Goal: Transaction & Acquisition: Purchase product/service

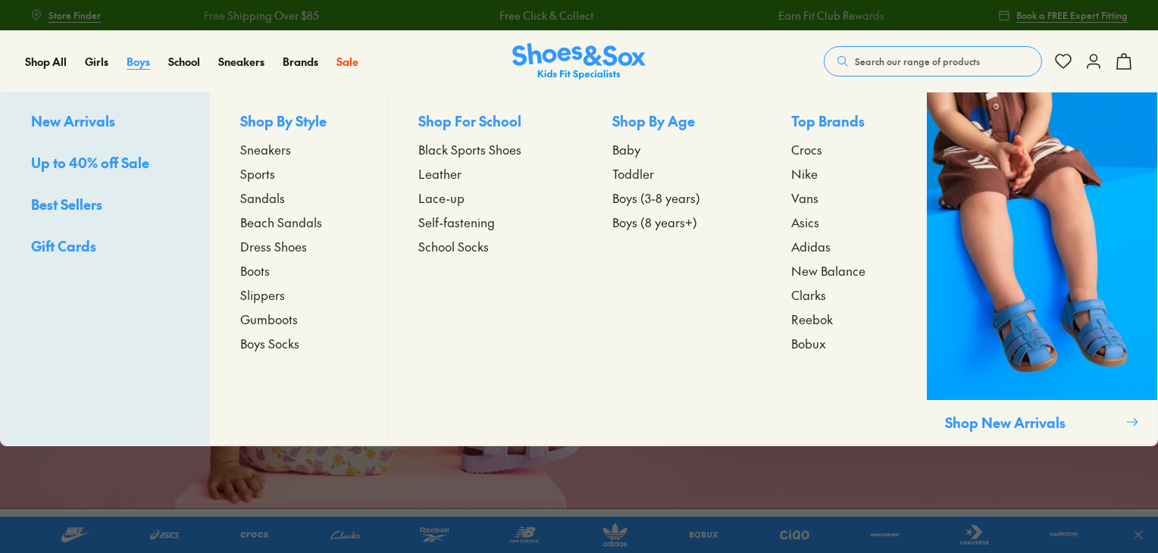
click at [138, 67] on span "Boys" at bounding box center [139, 61] width 24 height 15
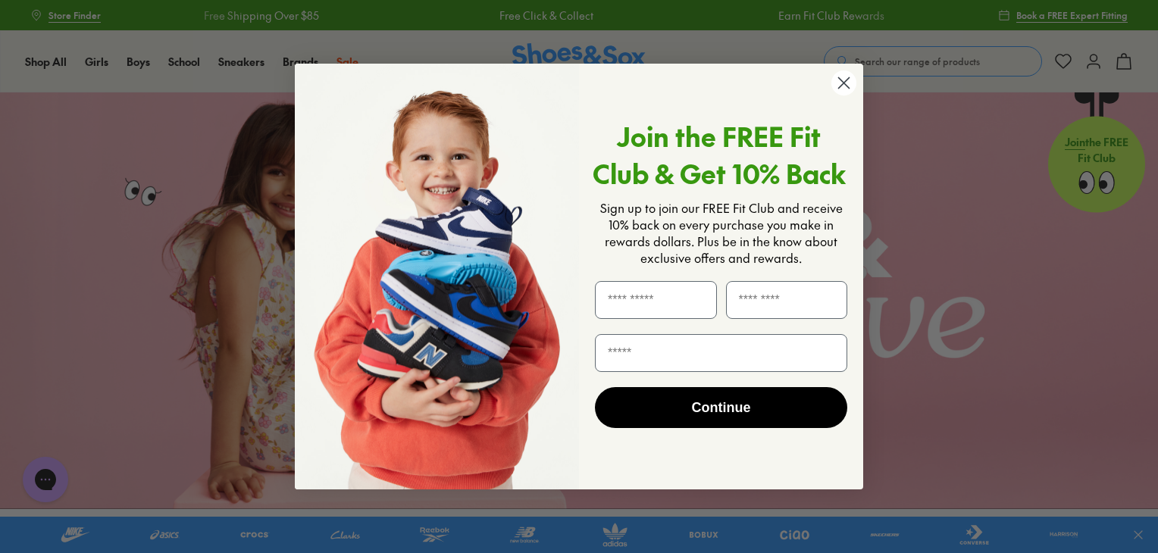
click at [848, 91] on circle "Close dialog" at bounding box center [844, 83] width 25 height 25
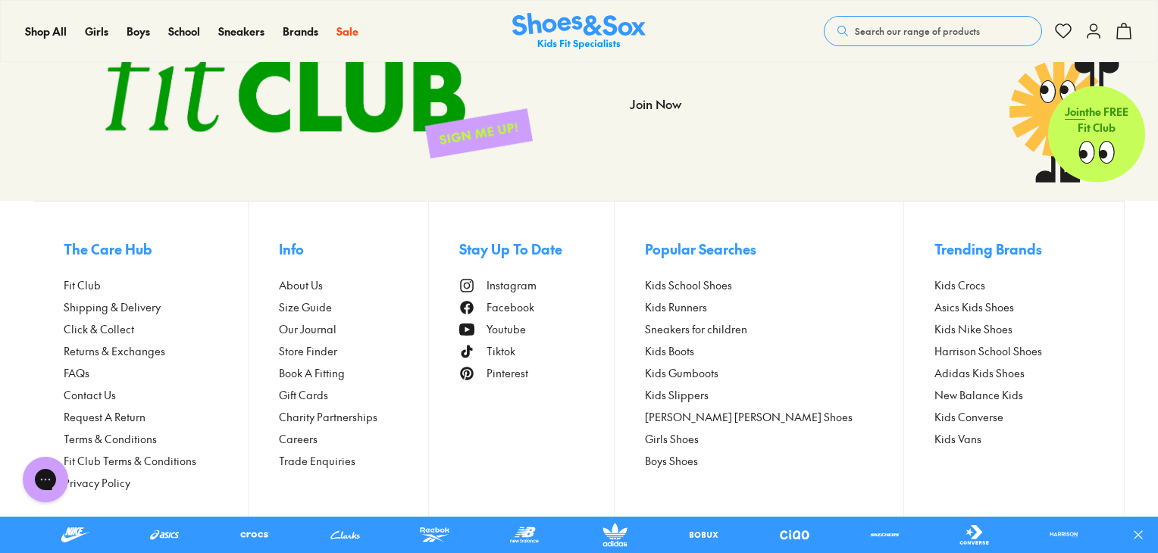
scroll to position [4326, 0]
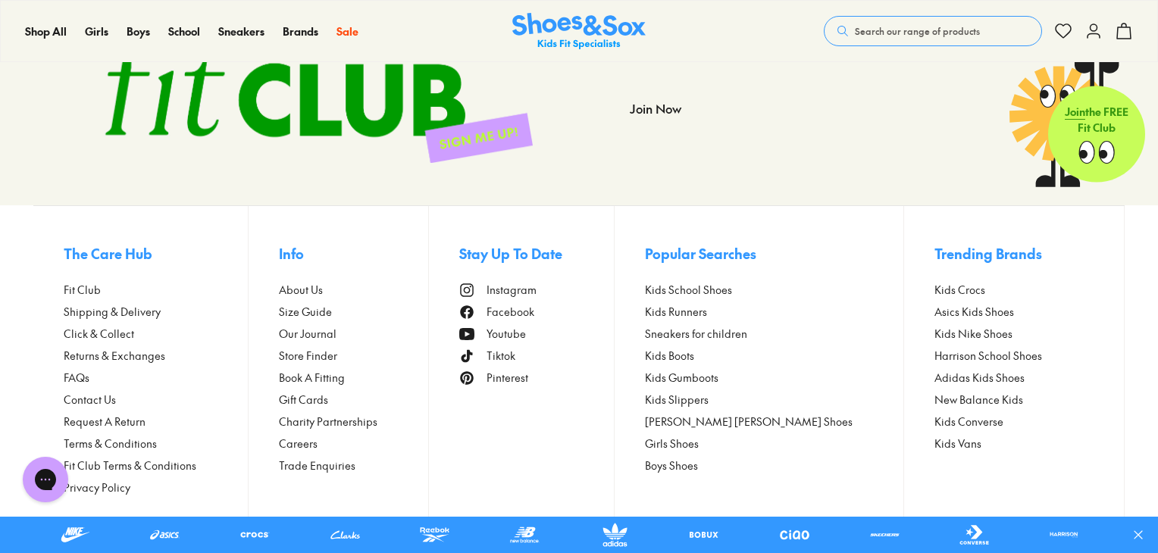
click at [995, 317] on link "Asics Kids Shoes" at bounding box center [1014, 312] width 159 height 16
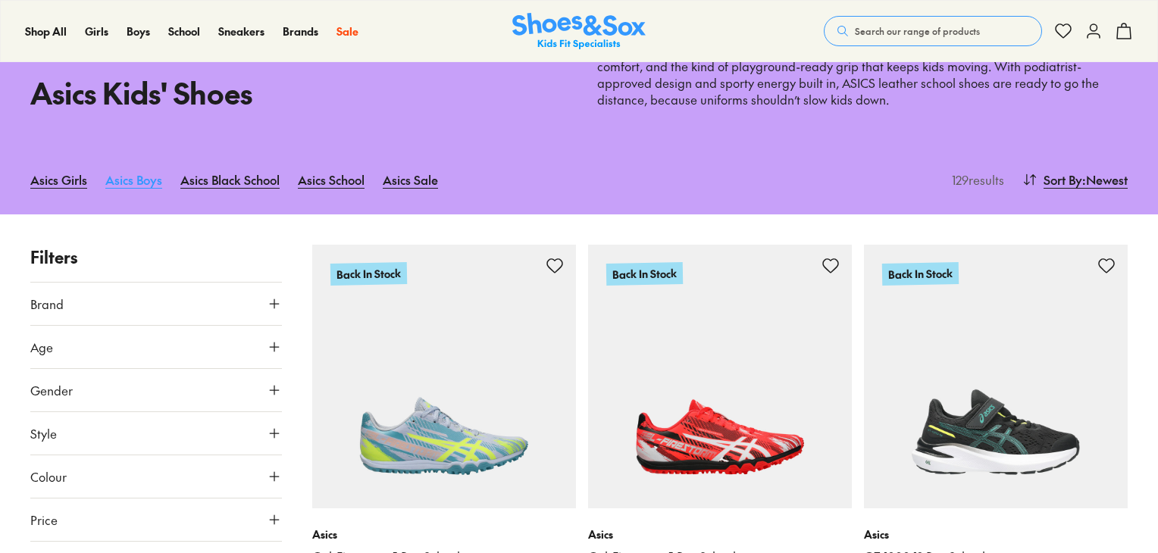
click at [149, 193] on link "Asics Boys" at bounding box center [133, 179] width 57 height 33
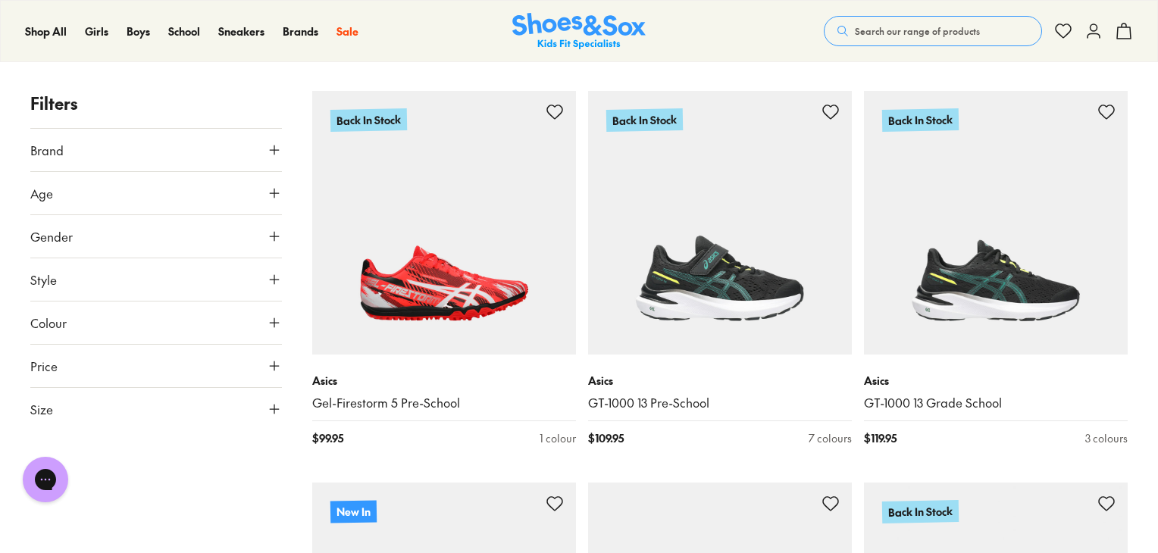
click at [276, 235] on use at bounding box center [274, 236] width 9 height 9
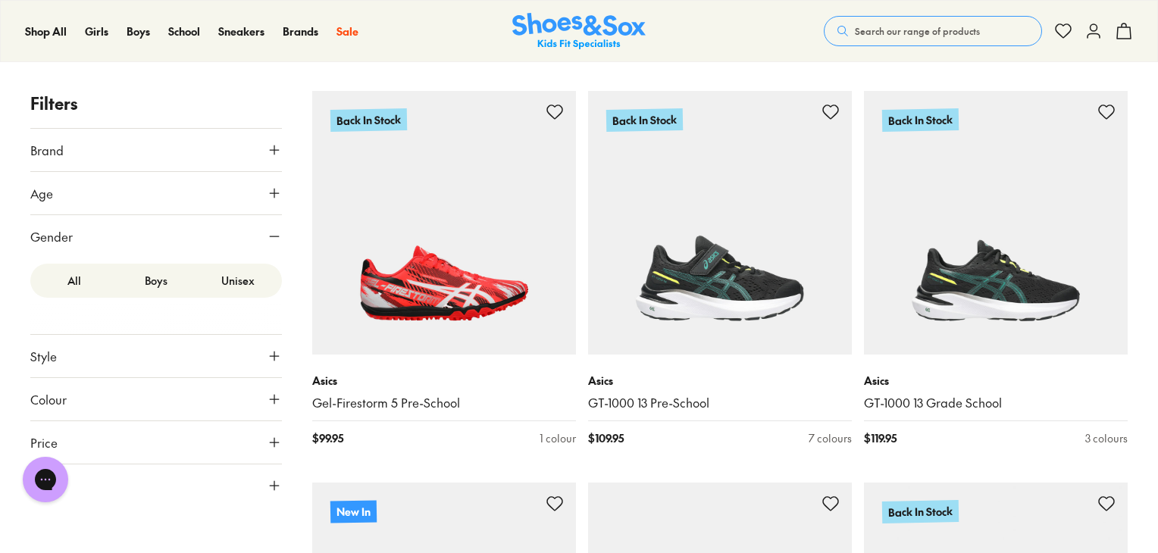
click at [276, 194] on icon at bounding box center [274, 193] width 15 height 15
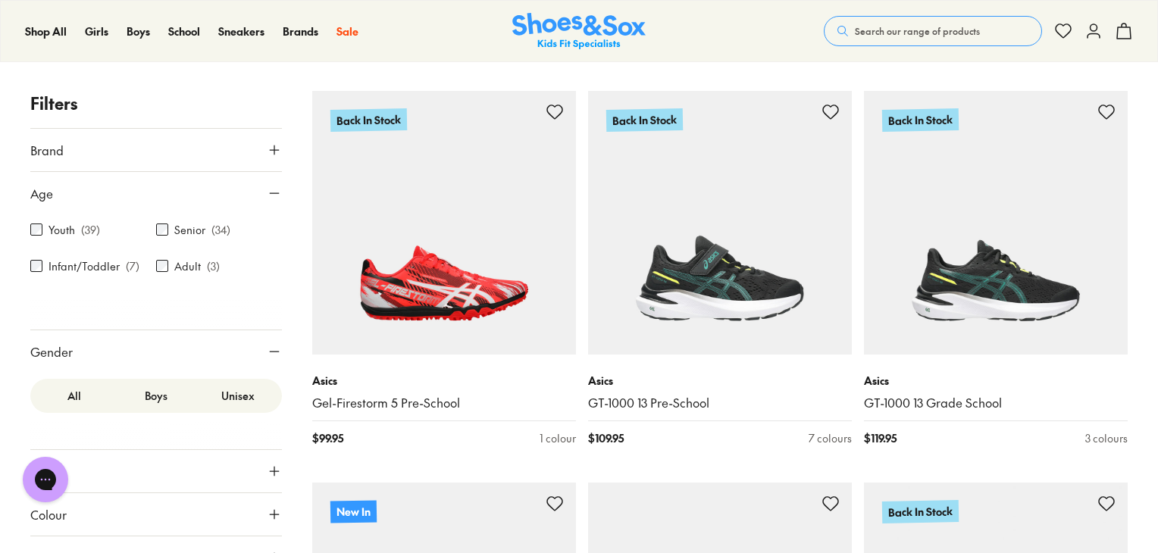
click at [255, 149] on button "Brand" at bounding box center [156, 150] width 252 height 42
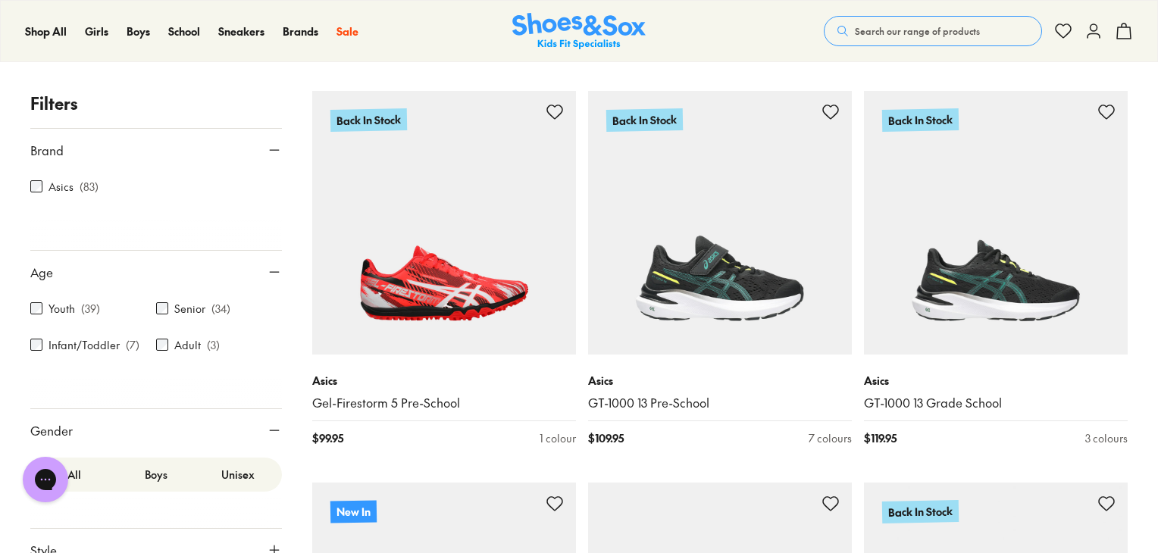
click at [270, 150] on use at bounding box center [274, 150] width 9 height 0
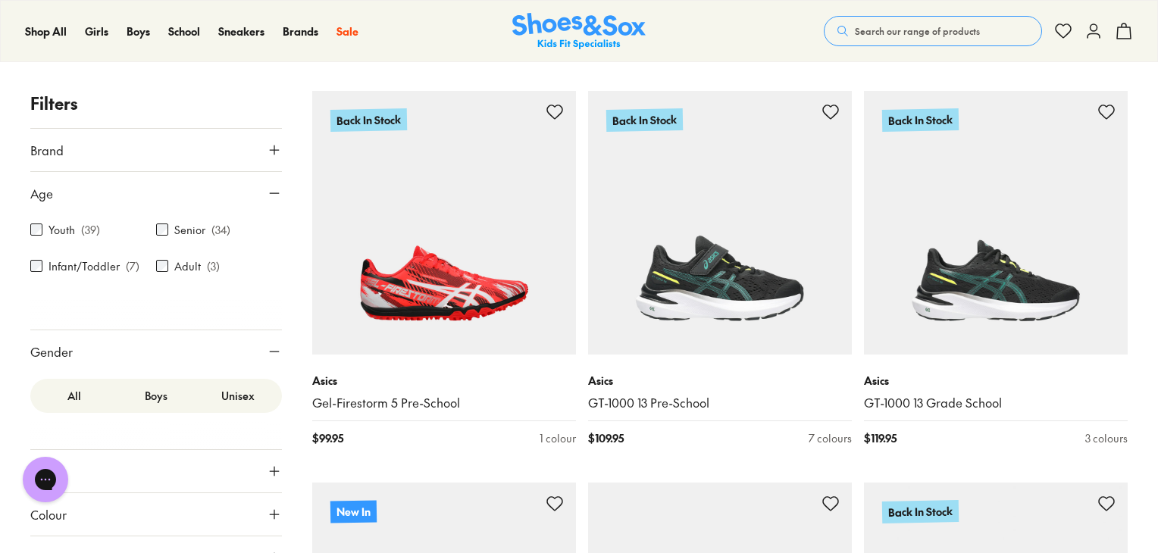
click at [264, 205] on button "Age" at bounding box center [156, 193] width 252 height 42
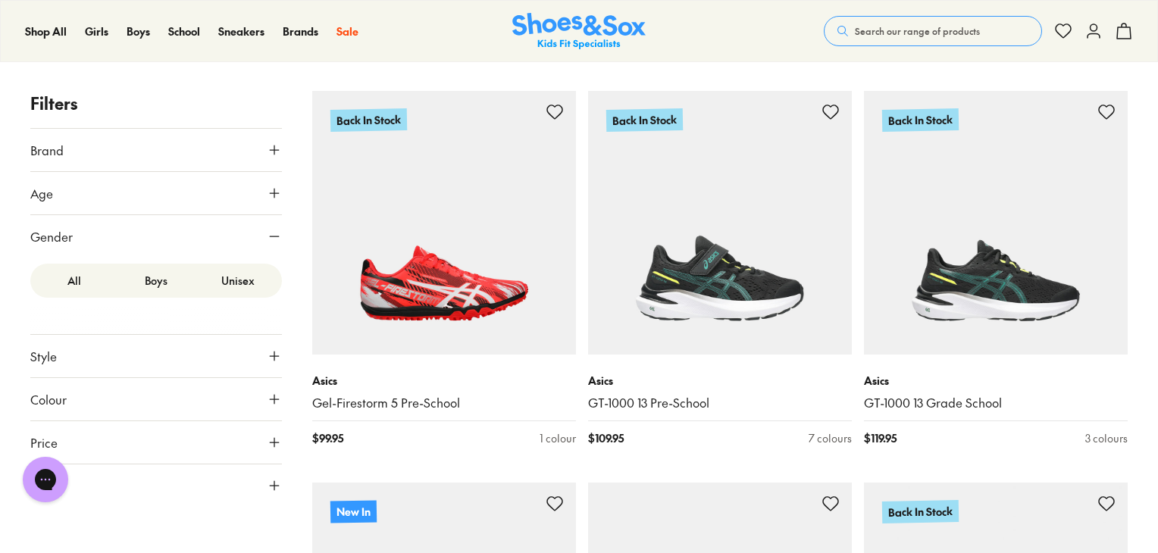
click at [274, 237] on use at bounding box center [274, 237] width 9 height 0
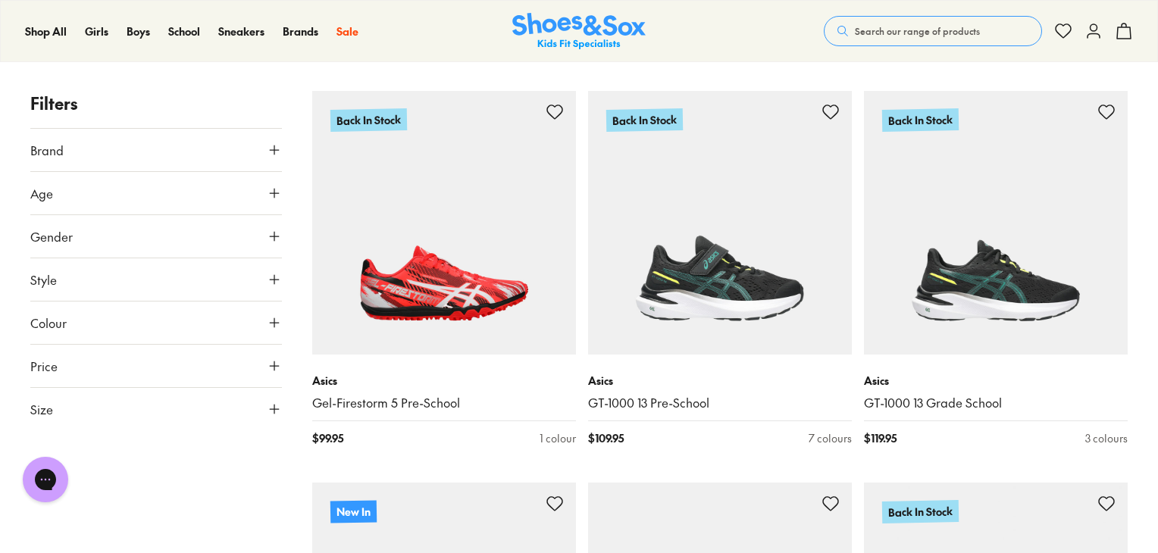
click at [277, 279] on use at bounding box center [274, 279] width 9 height 9
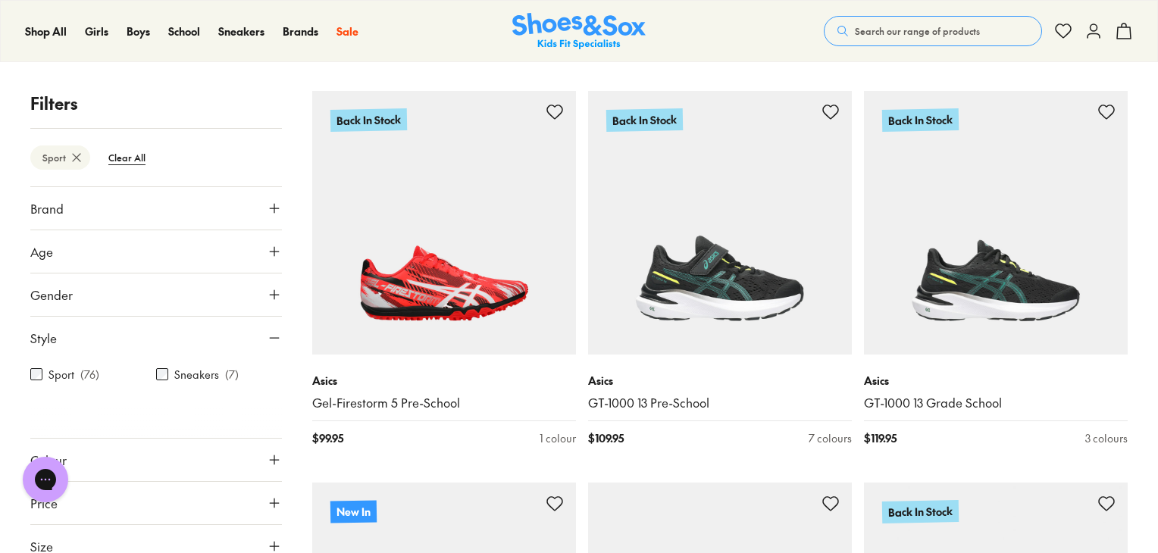
click at [270, 338] on use at bounding box center [274, 338] width 9 height 0
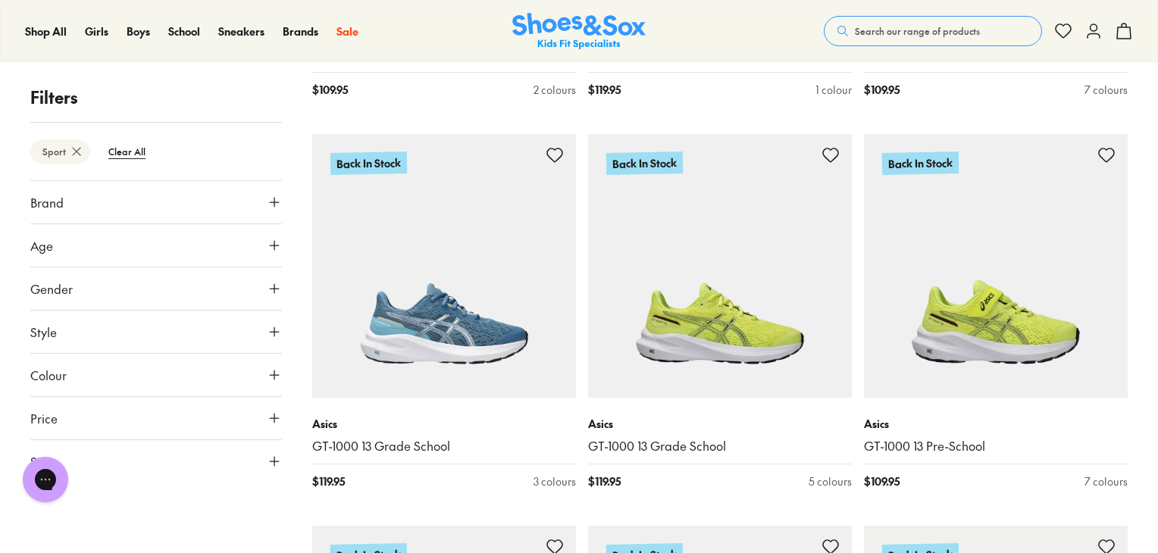
scroll to position [2917, 0]
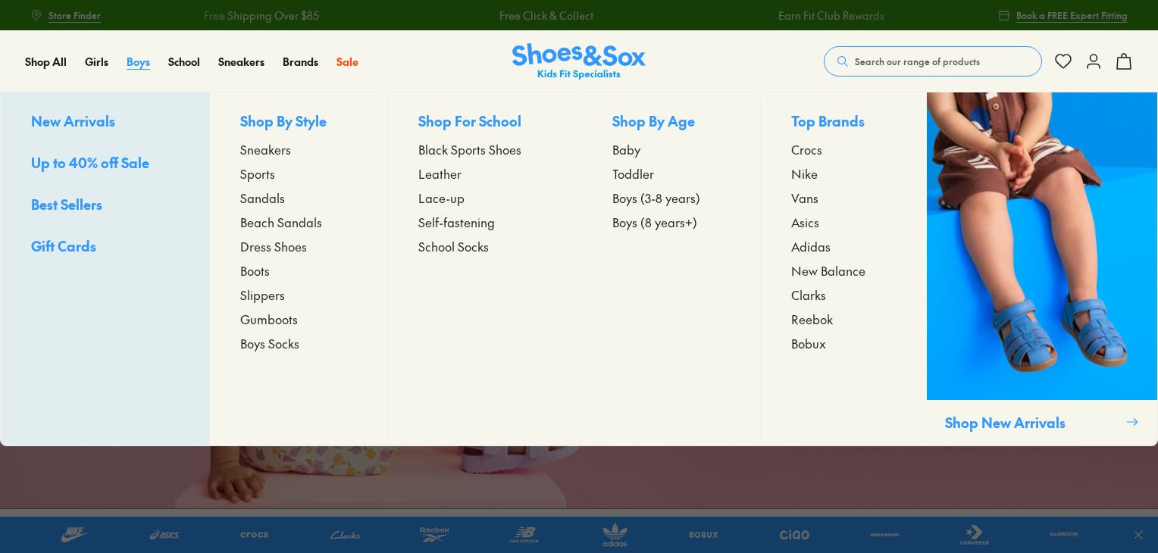
click at [136, 67] on span "Boys" at bounding box center [139, 61] width 24 height 15
click at [268, 173] on span "Sports" at bounding box center [257, 174] width 35 height 18
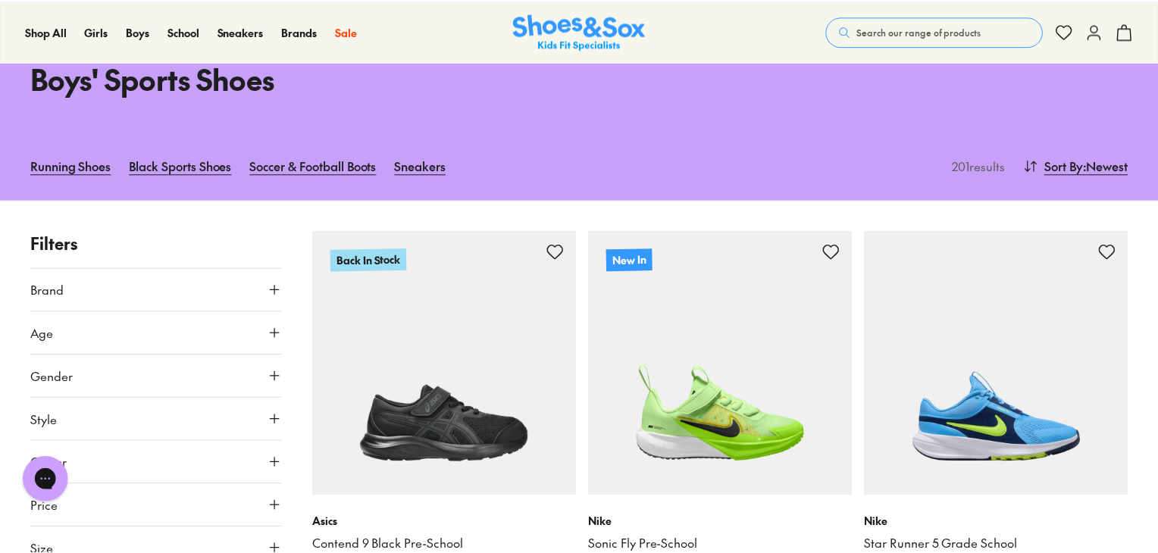
scroll to position [73, 0]
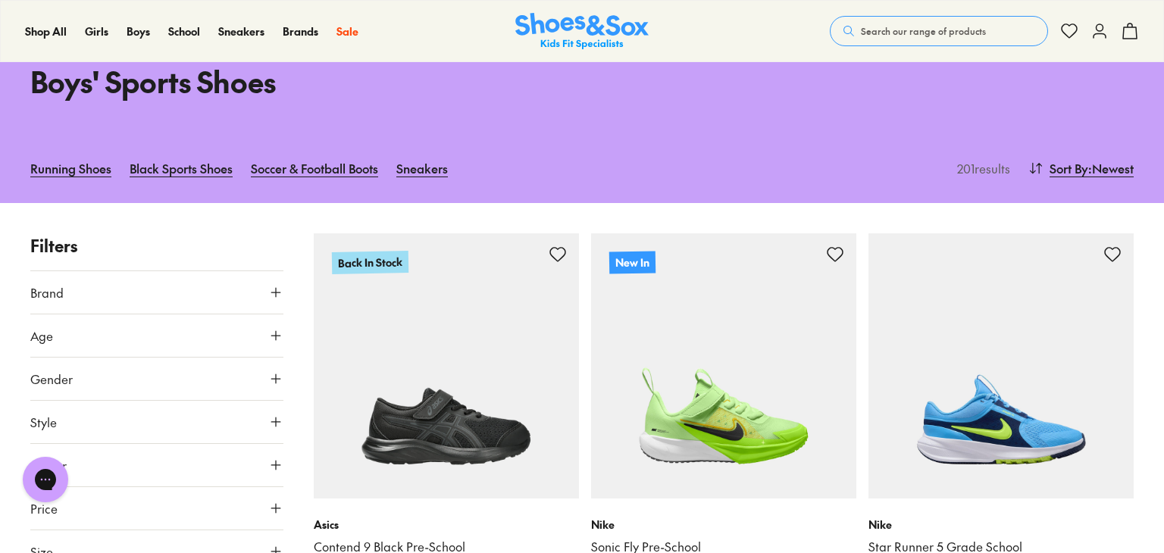
click at [276, 337] on icon at bounding box center [275, 335] width 15 height 15
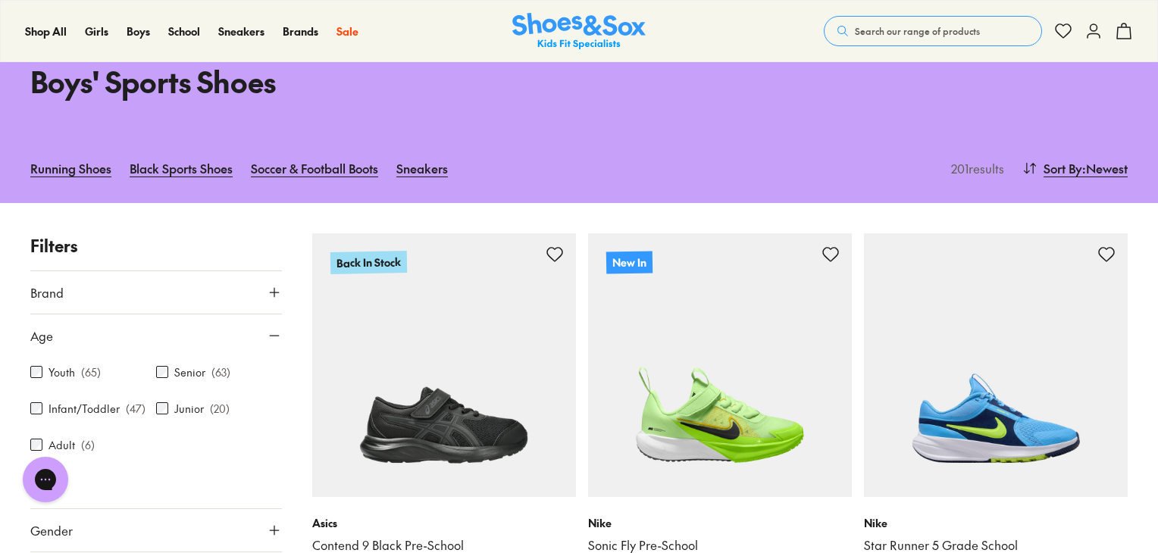
click at [270, 336] on use at bounding box center [274, 336] width 9 height 0
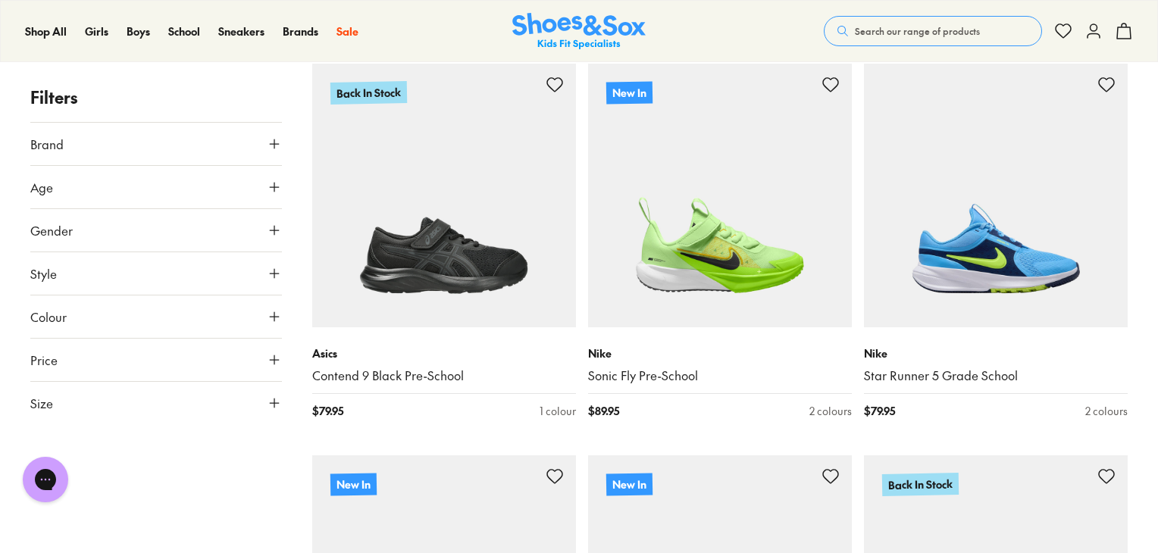
scroll to position [241, 0]
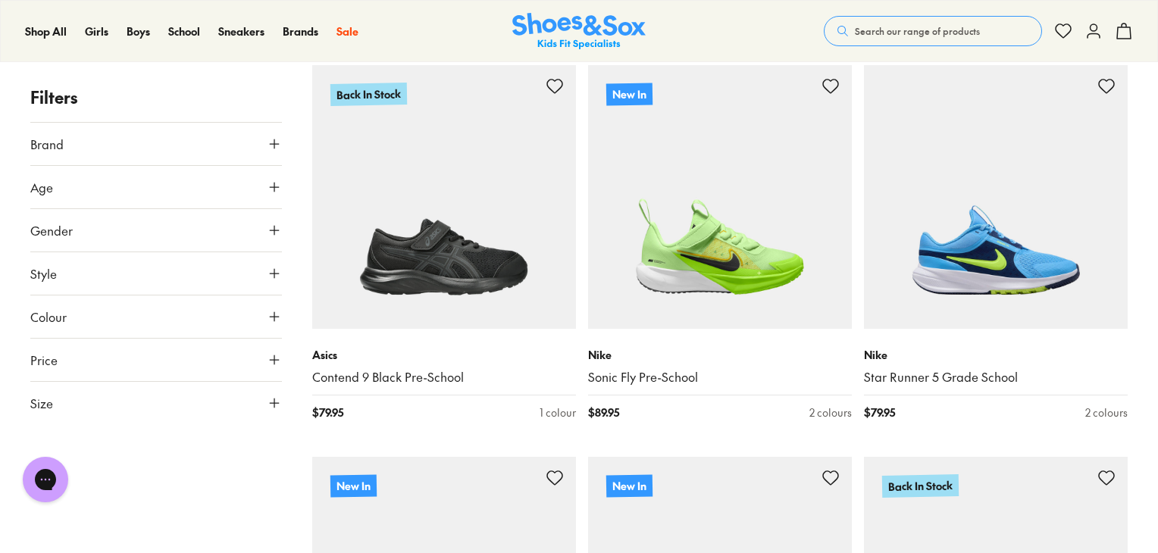
click at [276, 403] on use at bounding box center [274, 403] width 9 height 9
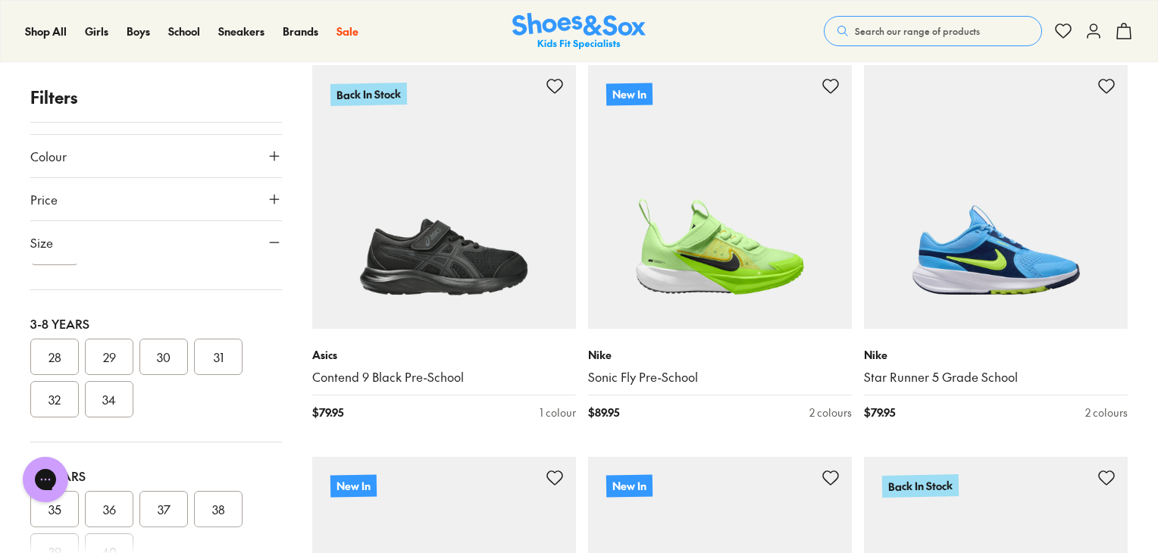
scroll to position [277, 0]
click at [129, 403] on button "34" at bounding box center [109, 398] width 49 height 36
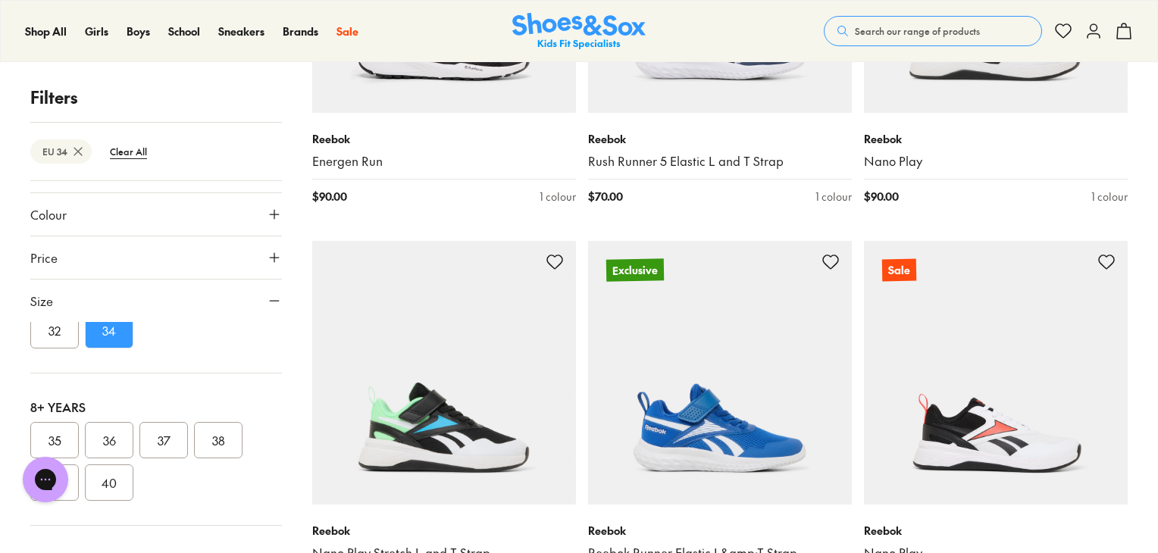
scroll to position [461, 0]
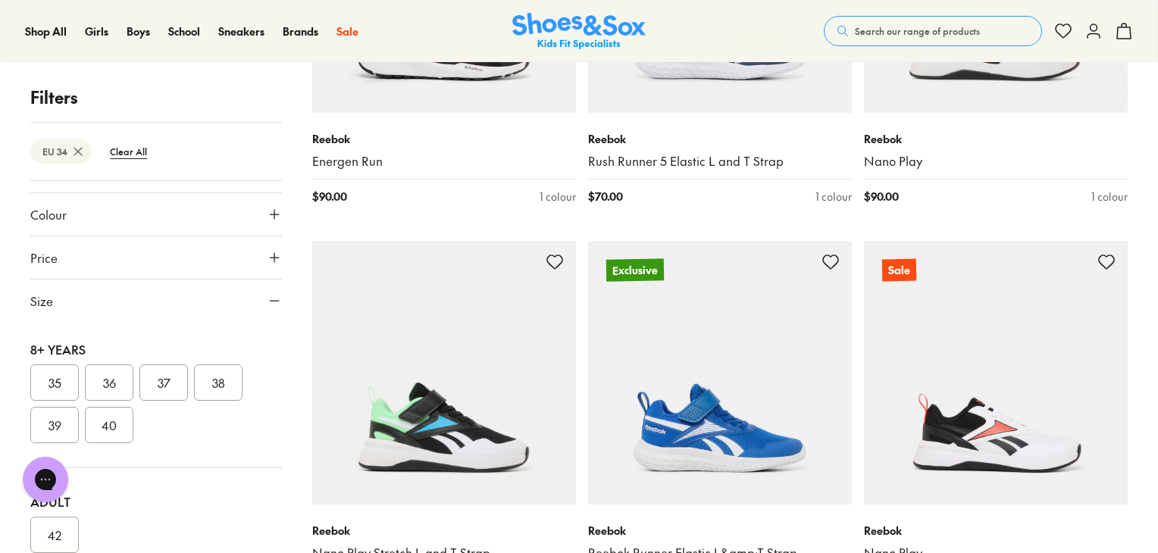
click at [272, 301] on use at bounding box center [274, 301] width 9 height 0
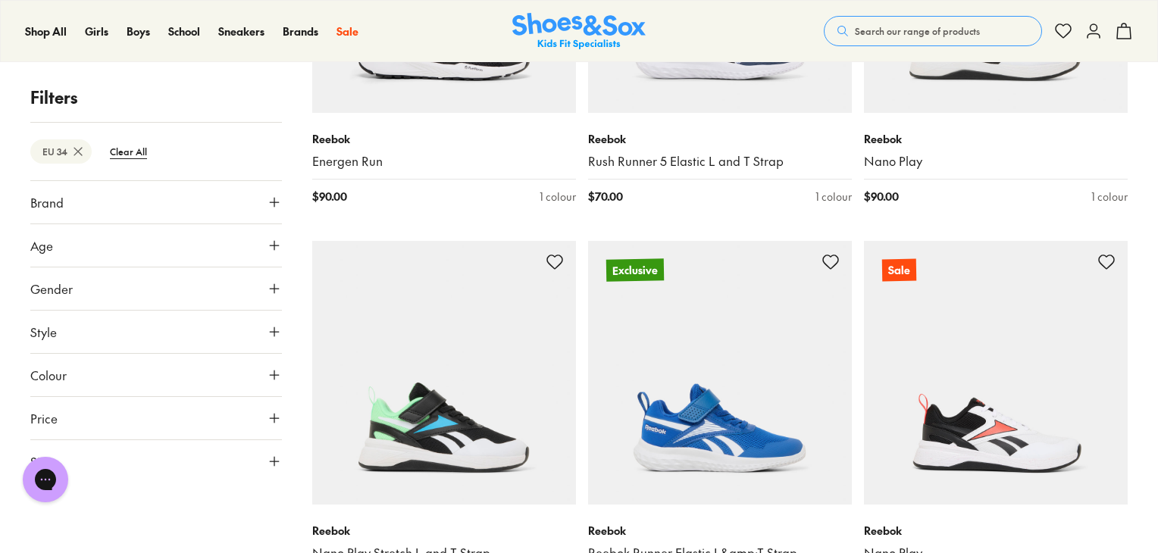
scroll to position [0, 0]
click at [275, 287] on icon at bounding box center [274, 288] width 15 height 15
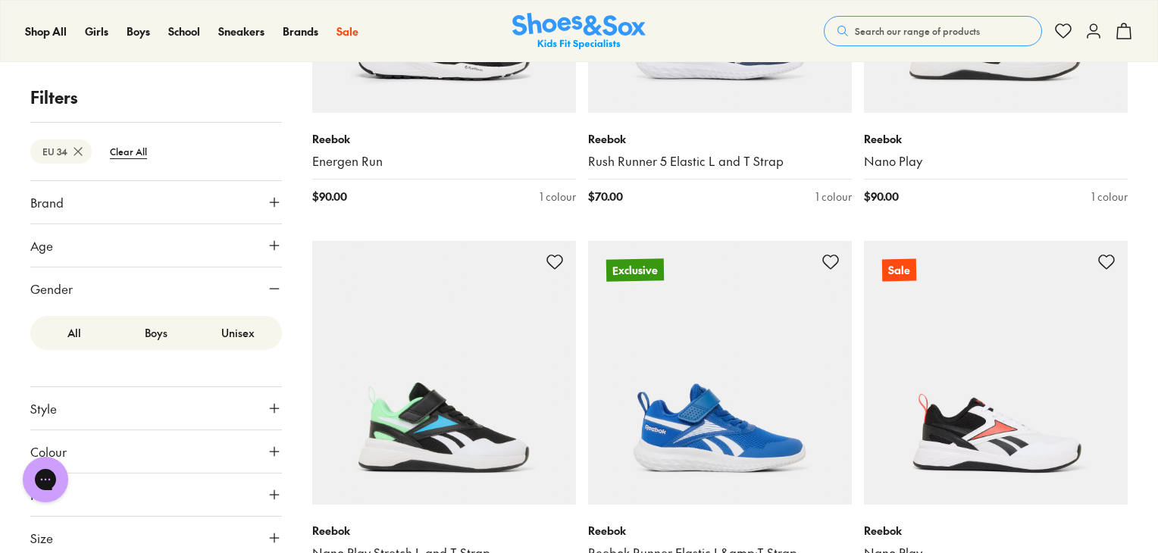
click at [154, 338] on label "Boys" at bounding box center [156, 333] width 82 height 28
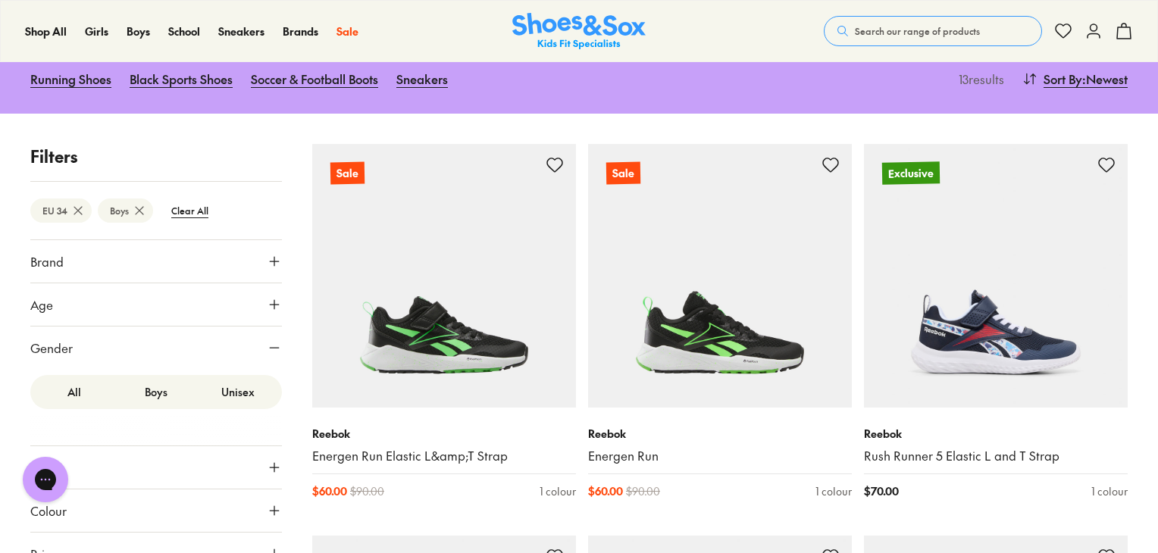
click at [272, 346] on icon at bounding box center [274, 347] width 15 height 15
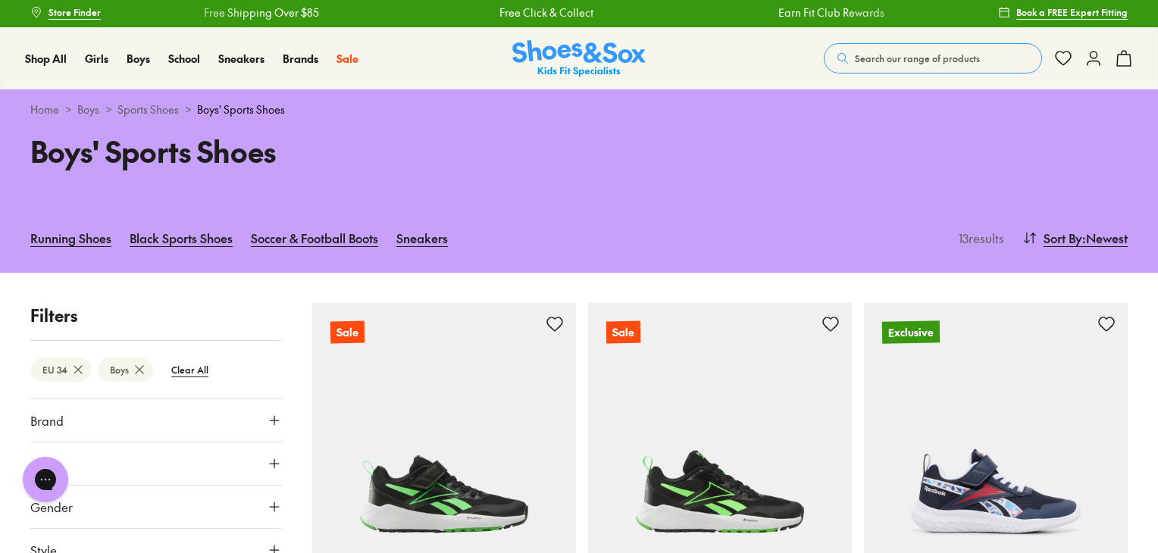
scroll to position [0, 0]
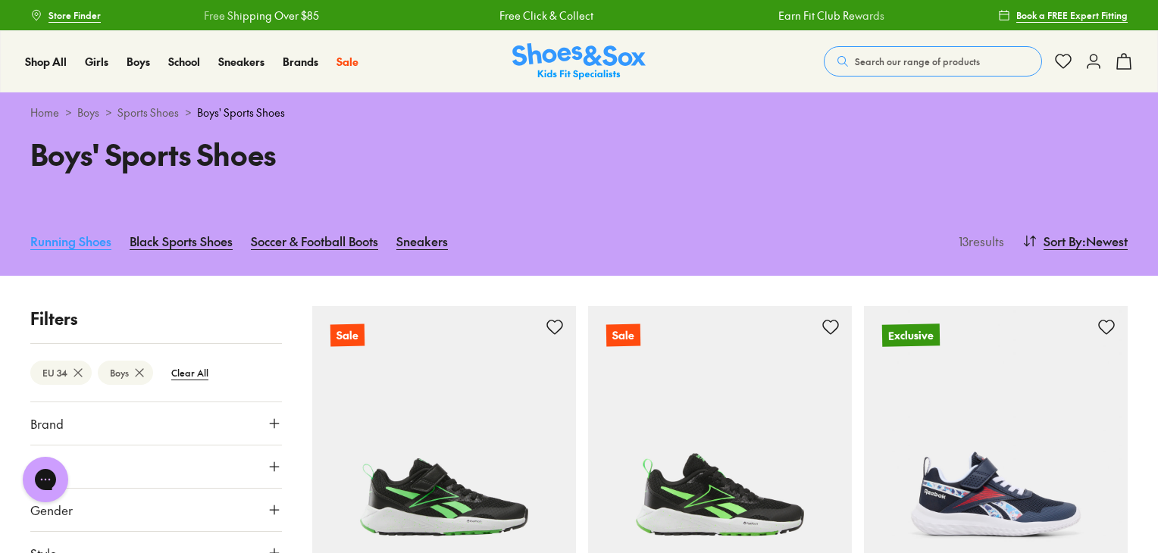
click at [80, 252] on link "Running Shoes" at bounding box center [70, 240] width 81 height 33
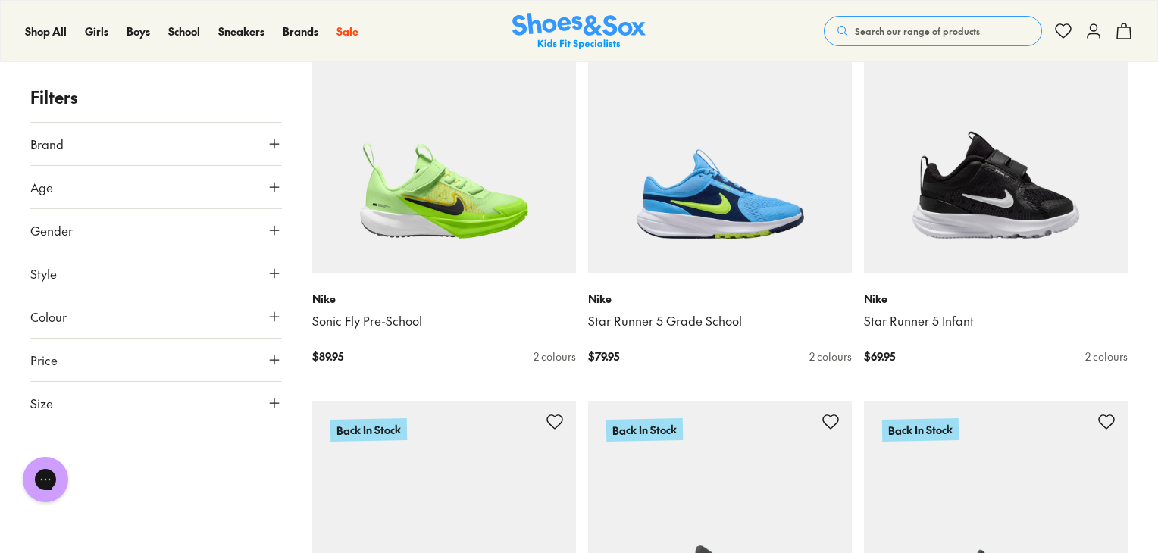
scroll to position [299, 0]
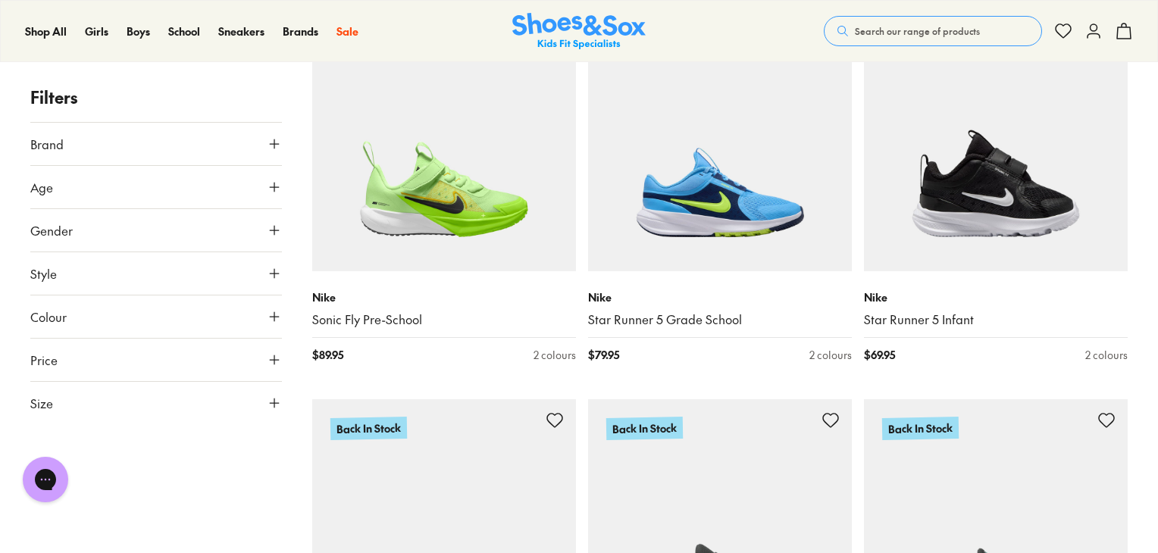
click at [274, 402] on use at bounding box center [274, 403] width 9 height 9
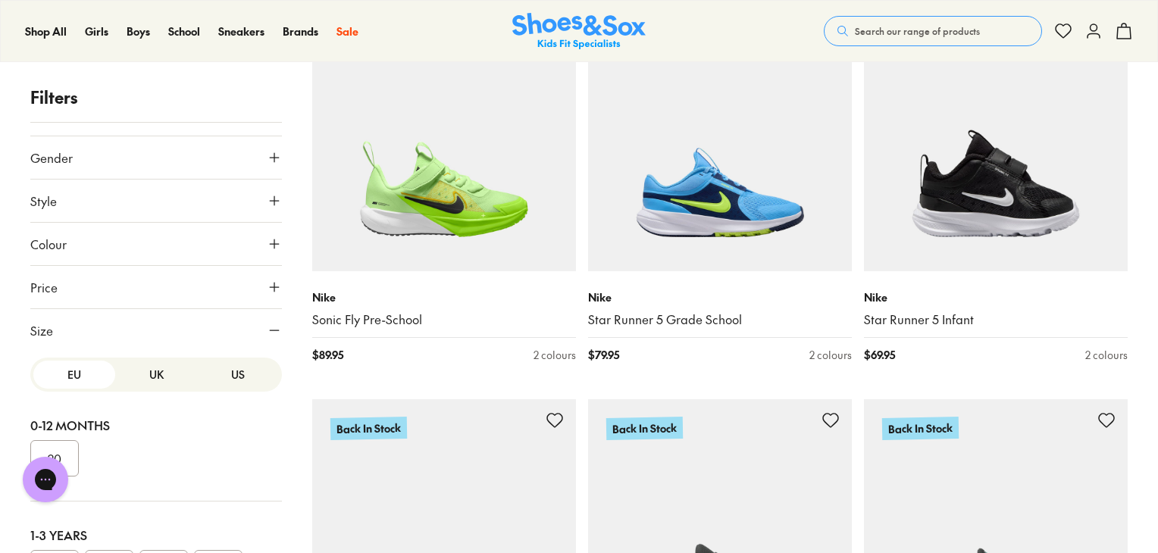
scroll to position [161, 0]
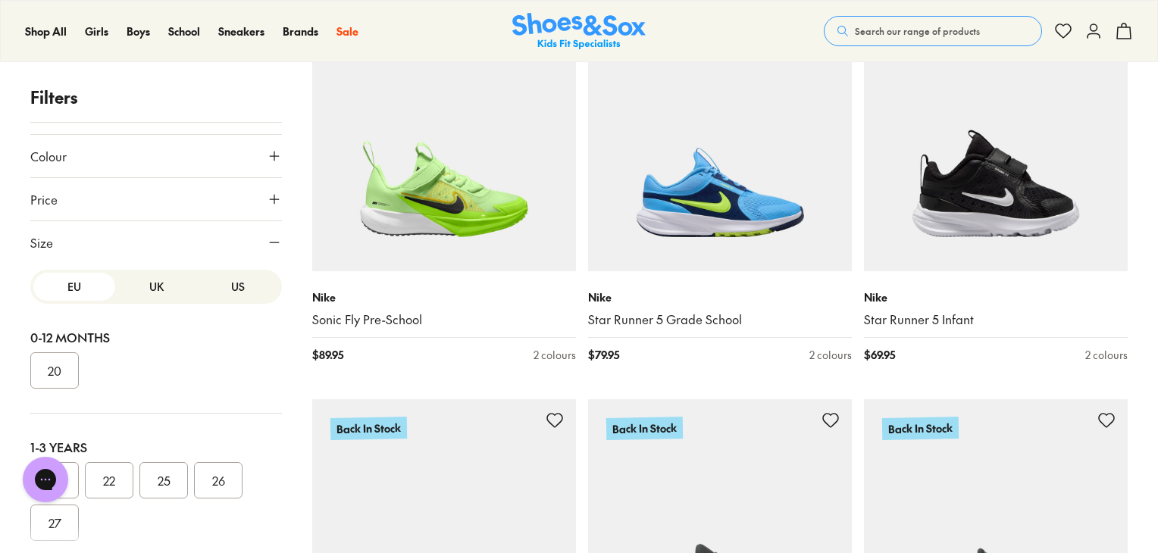
click at [149, 297] on button "UK" at bounding box center [156, 287] width 82 height 28
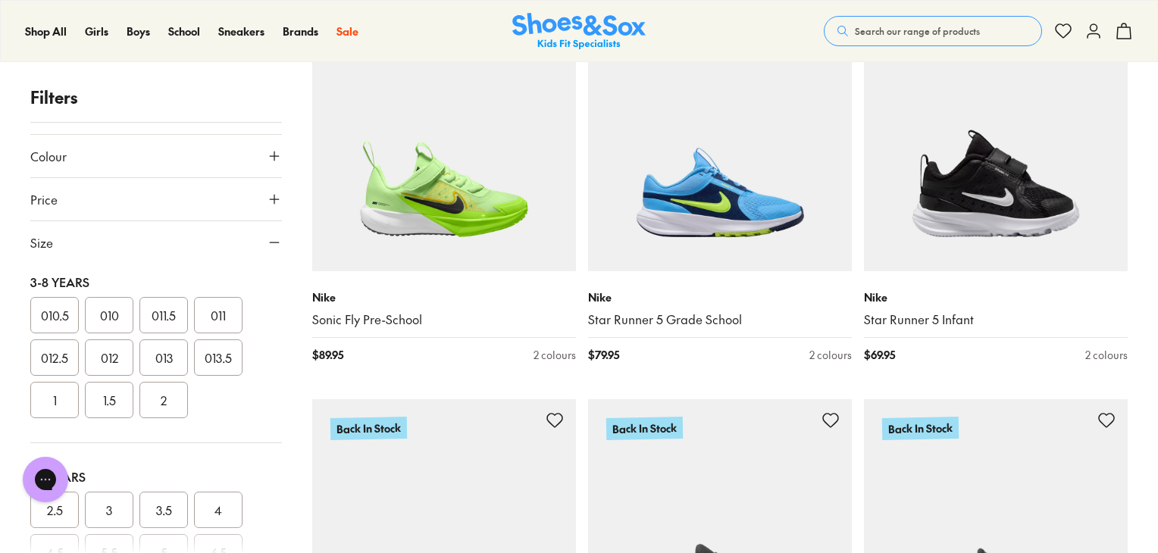
scroll to position [363, 0]
click at [171, 403] on button "2" at bounding box center [163, 397] width 49 height 36
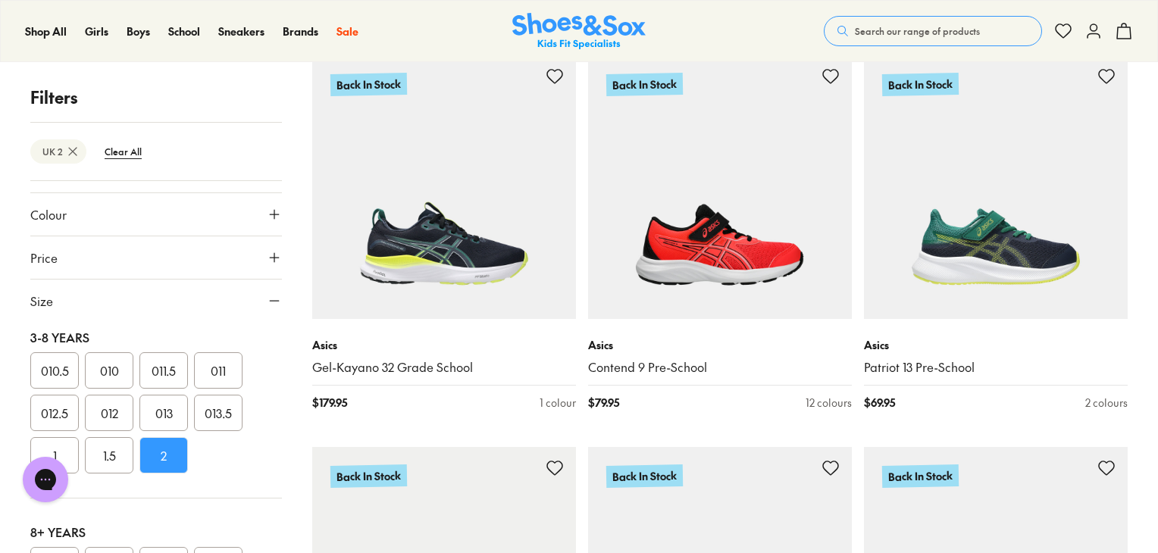
scroll to position [1030, 0]
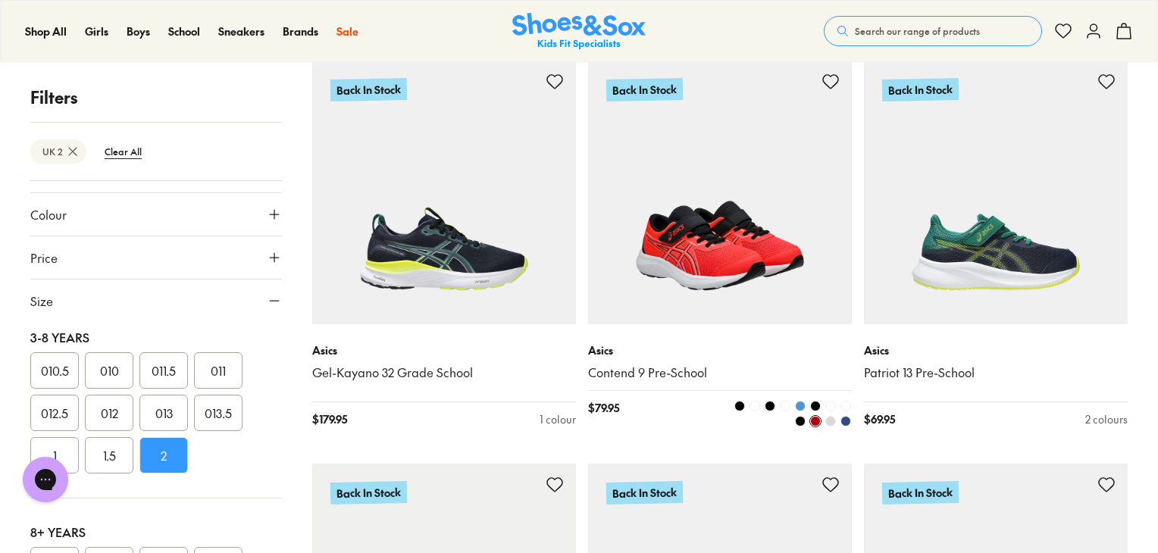
click at [776, 262] on img at bounding box center [720, 193] width 264 height 264
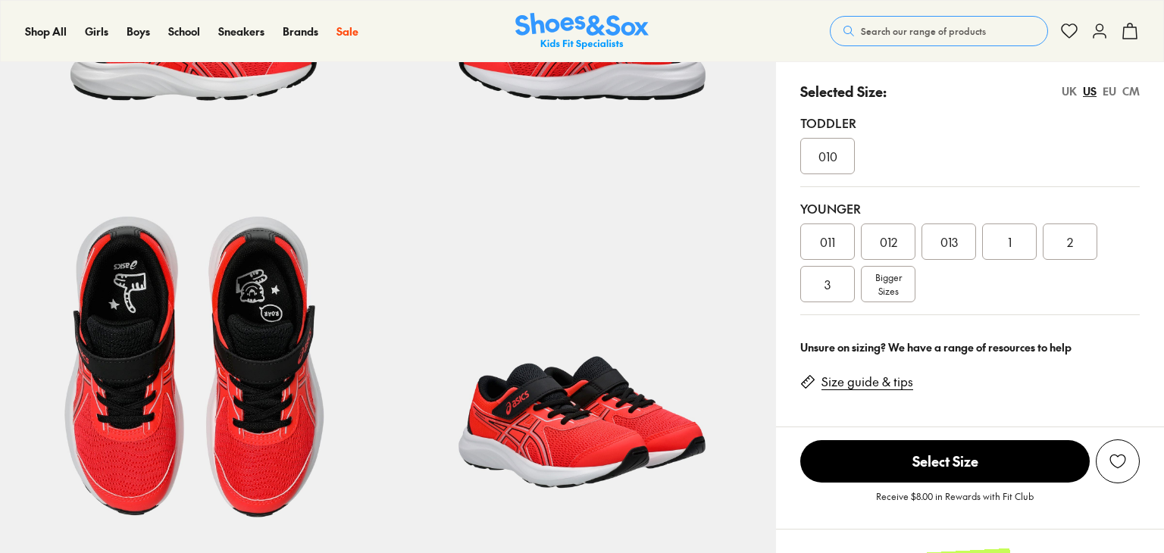
select select "*"
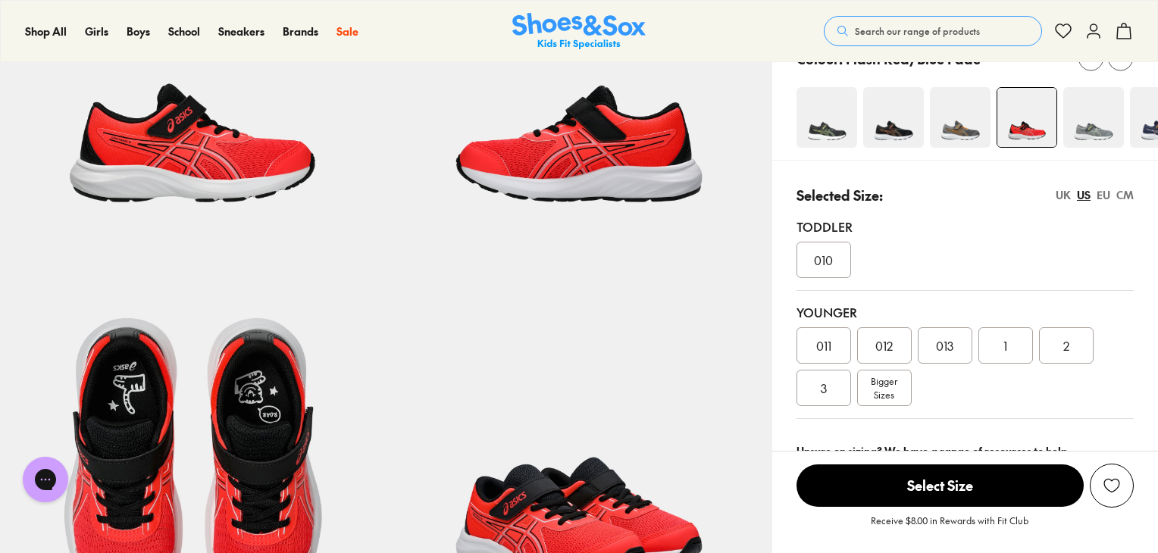
scroll to position [208, 0]
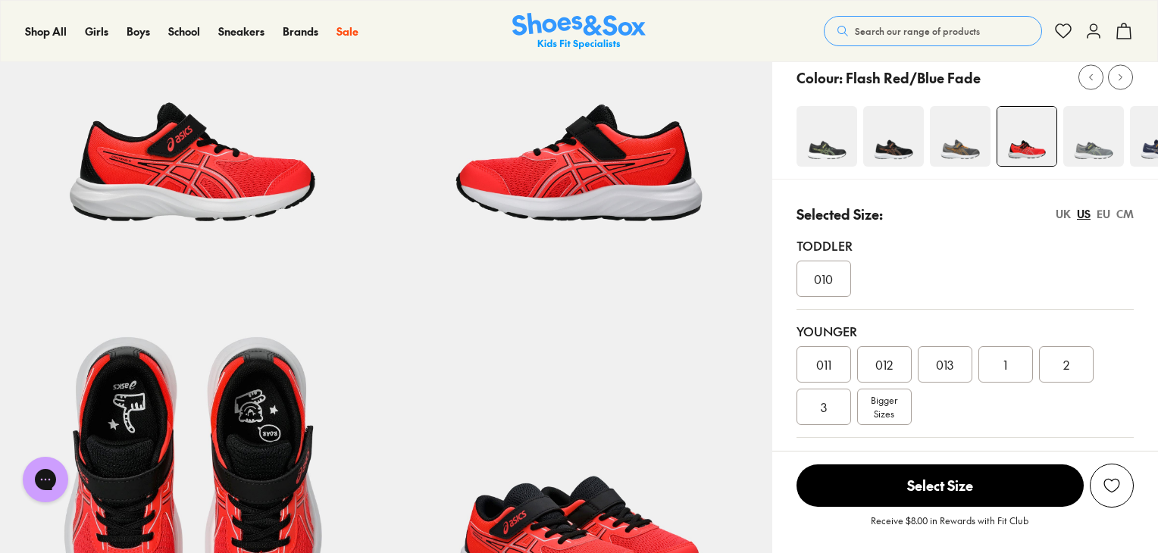
click at [960, 149] on img at bounding box center [960, 136] width 61 height 61
click at [838, 139] on img at bounding box center [827, 136] width 61 height 61
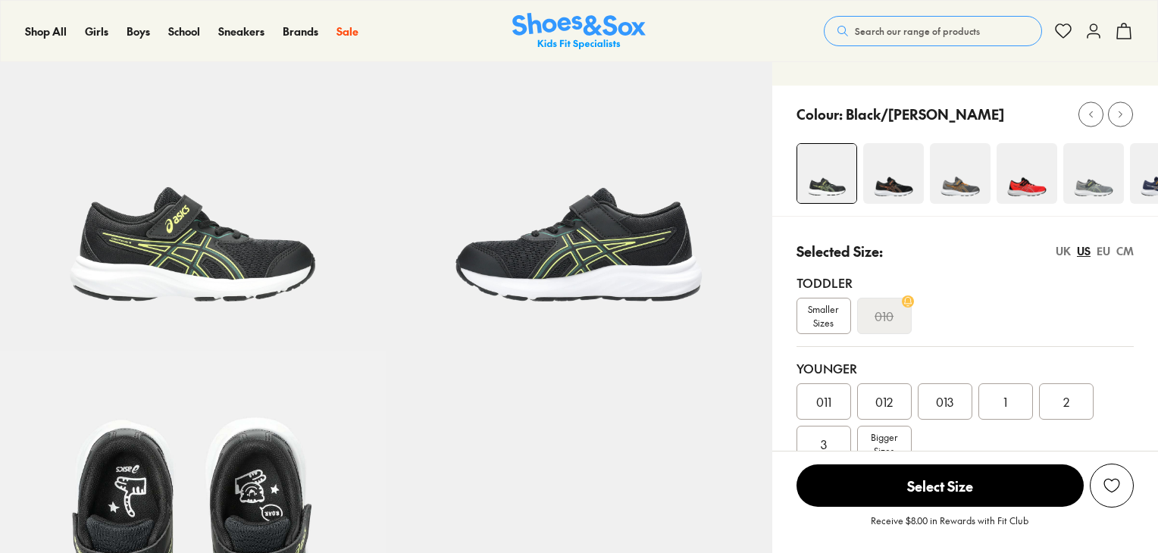
click at [901, 187] on img at bounding box center [893, 173] width 61 height 61
select select "*"
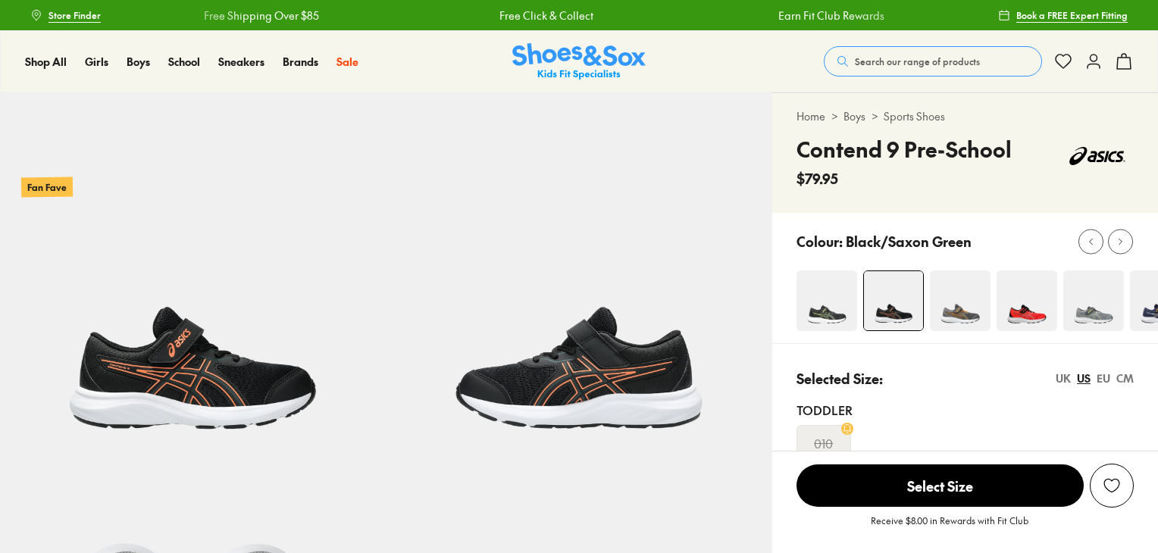
click at [955, 310] on img at bounding box center [960, 301] width 61 height 61
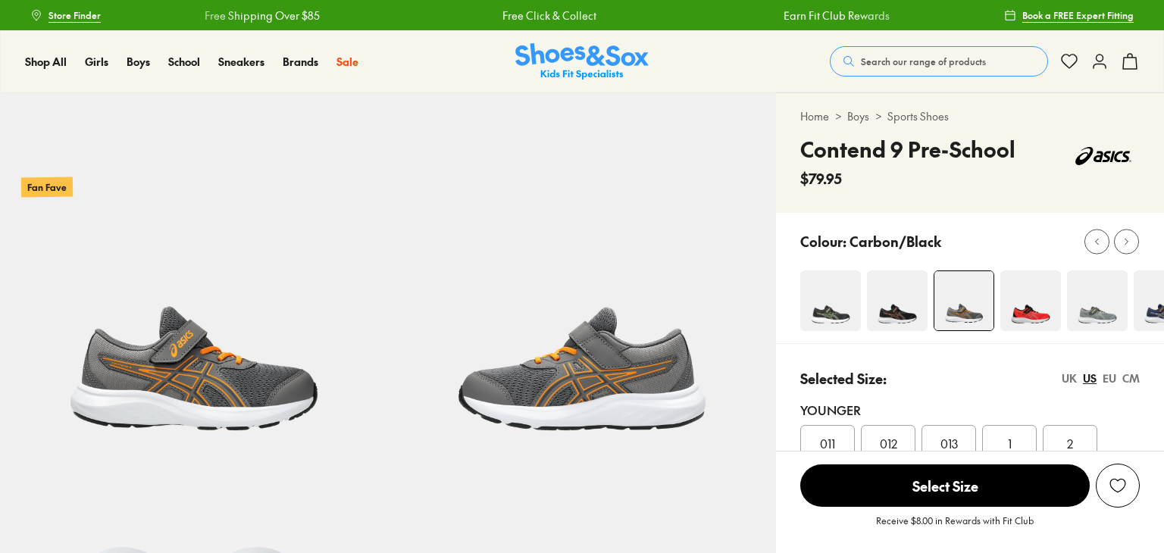
select select "*"
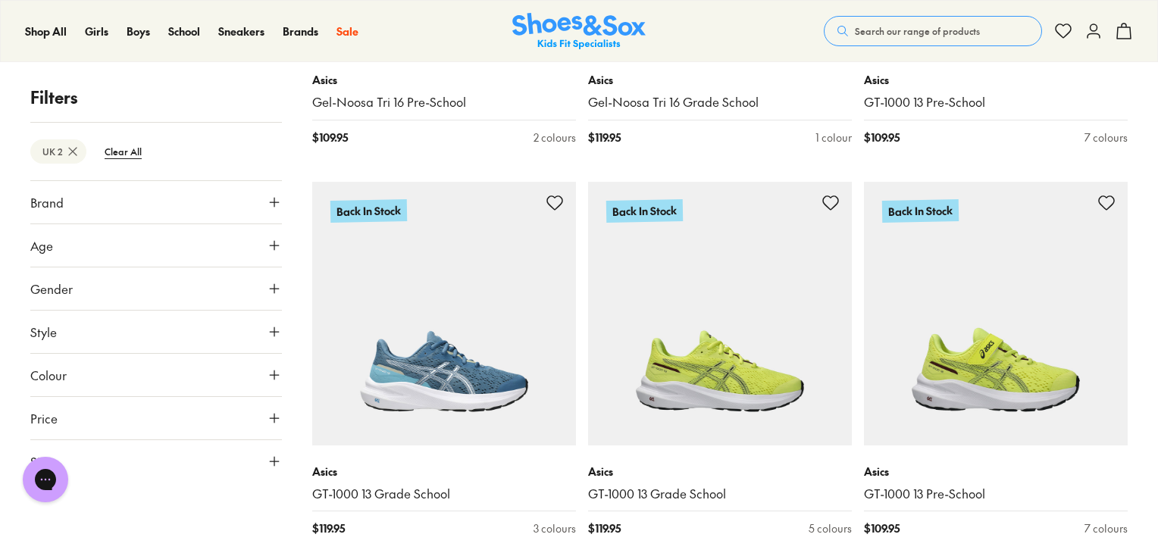
scroll to position [2477, 0]
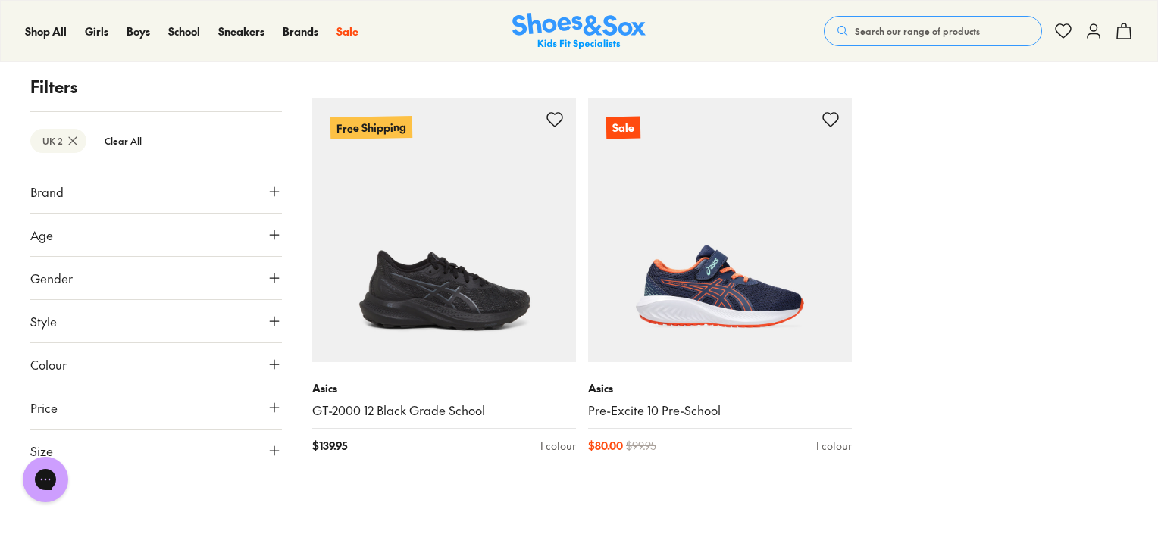
scroll to position [6483, 0]
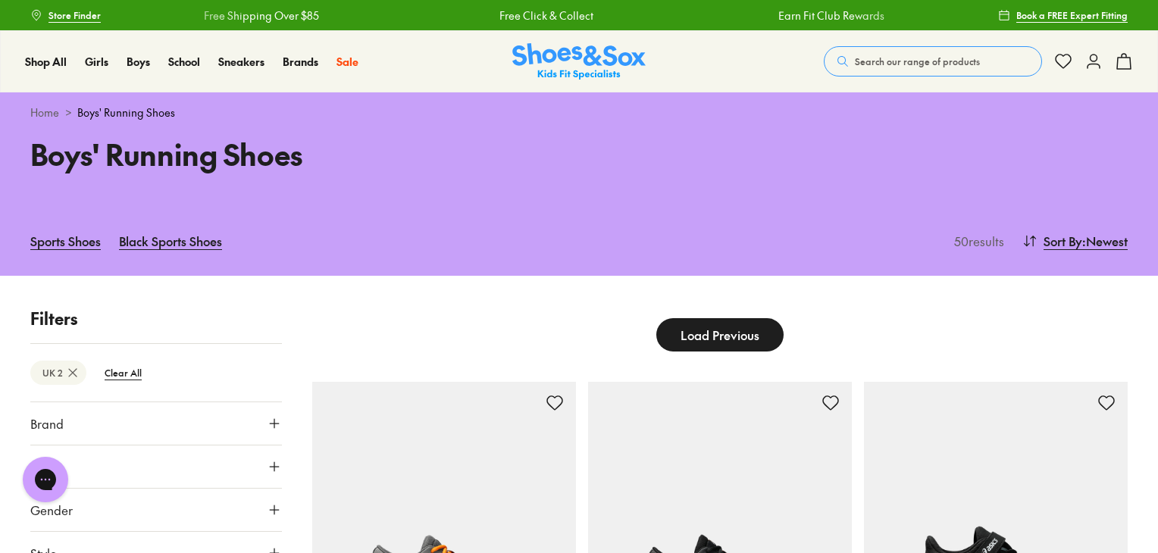
click at [773, 349] on button "Load Previous" at bounding box center [720, 334] width 127 height 33
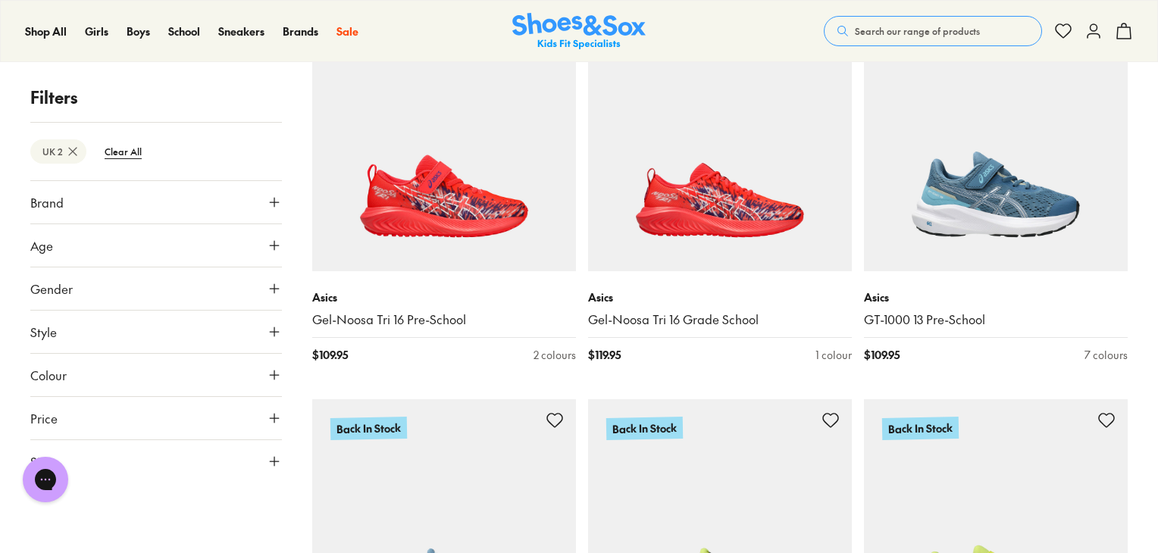
scroll to position [2261, 0]
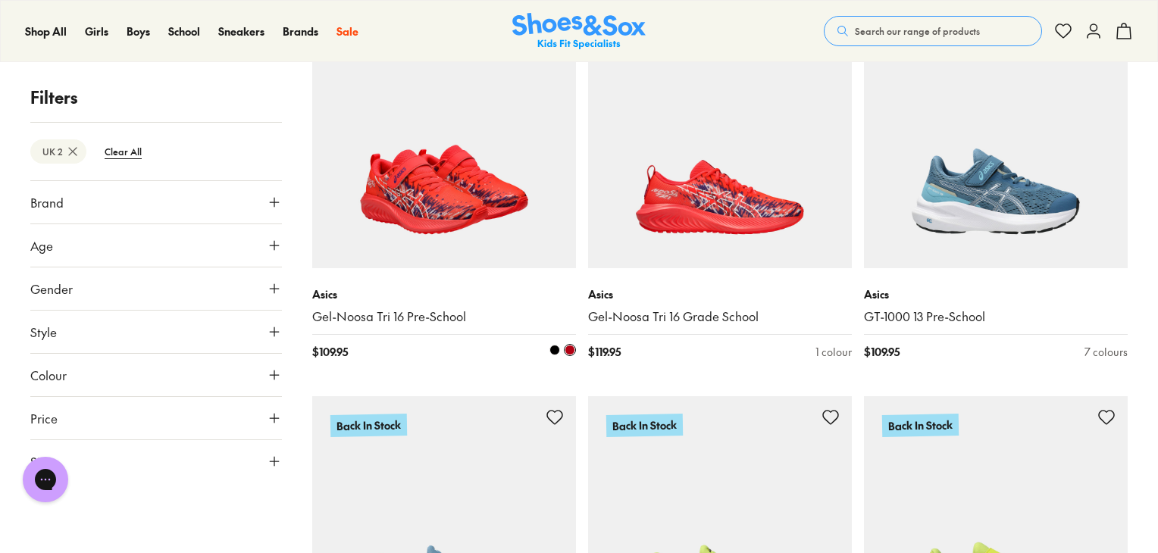
click at [500, 218] on img at bounding box center [444, 137] width 264 height 264
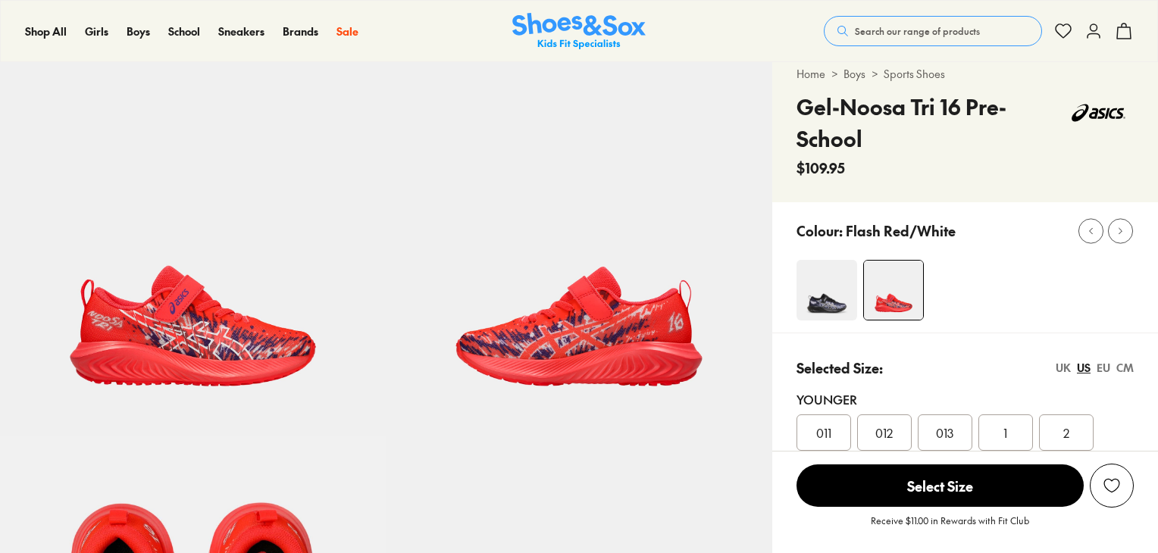
select select "*"
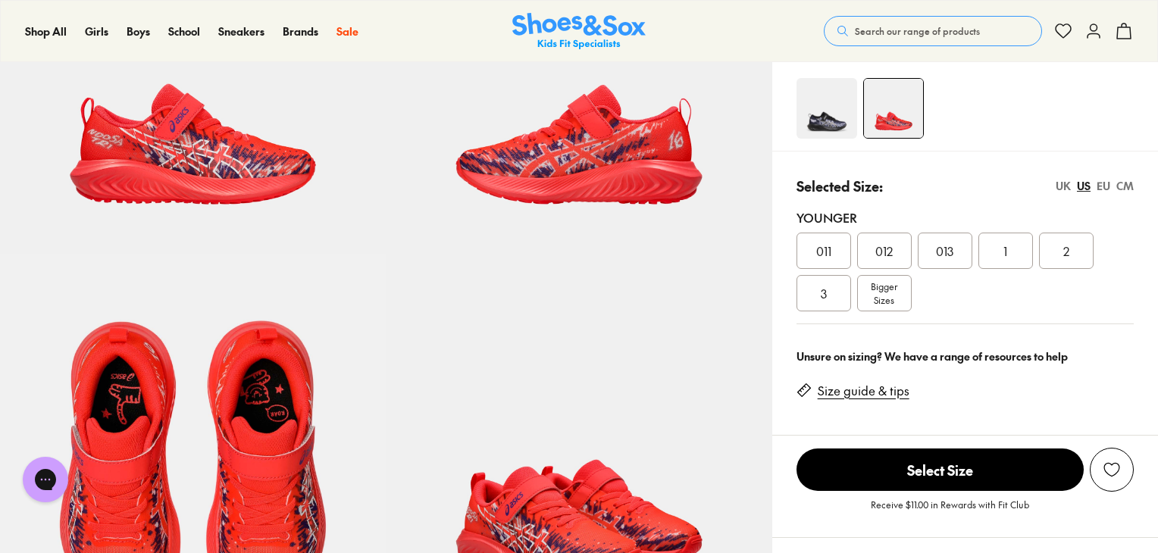
scroll to position [222, 0]
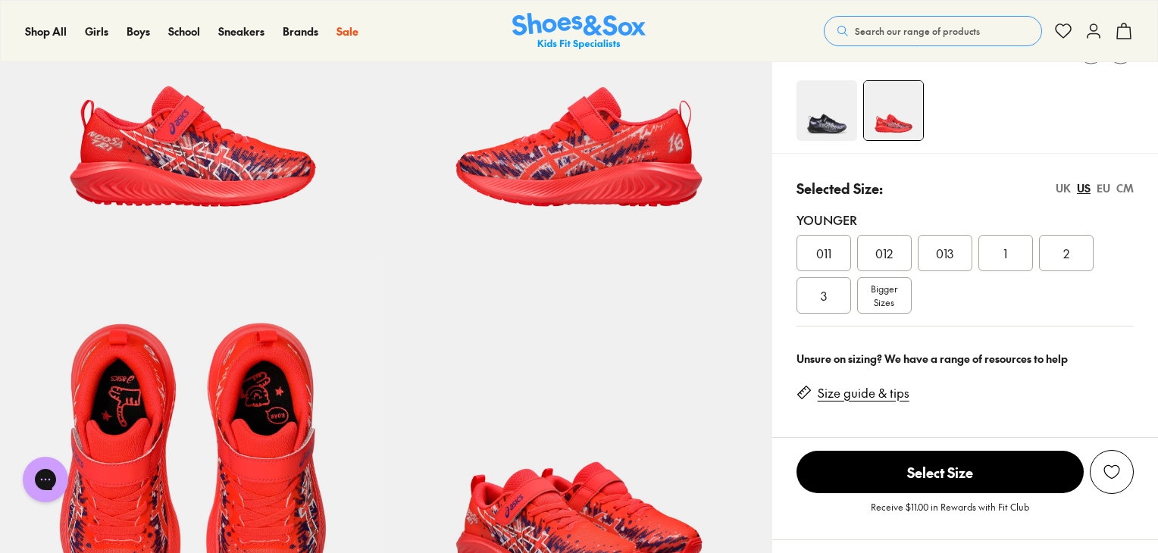
click at [830, 118] on img at bounding box center [827, 110] width 61 height 61
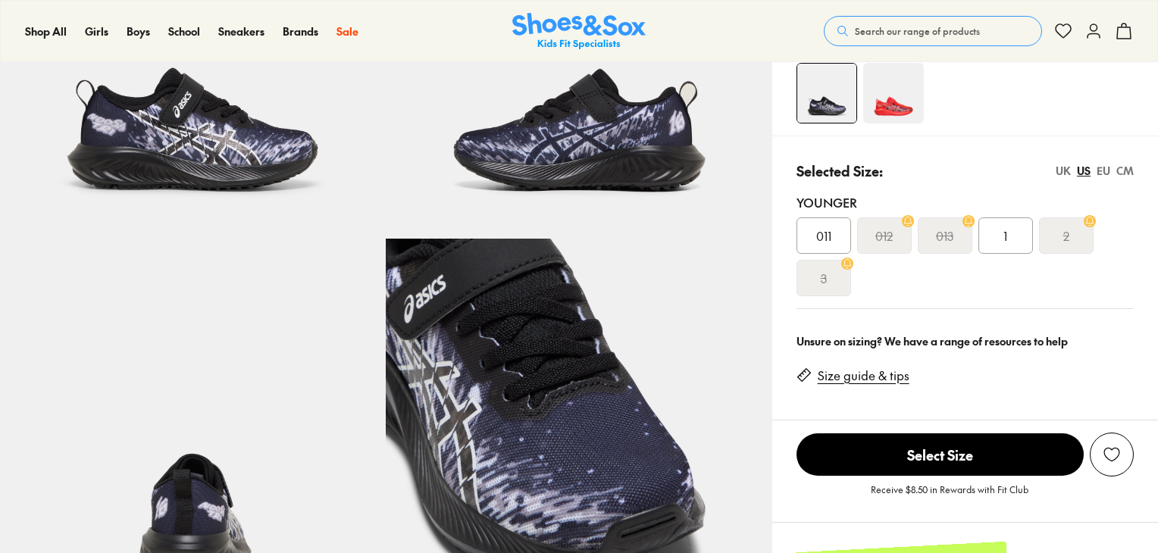
select select "*"
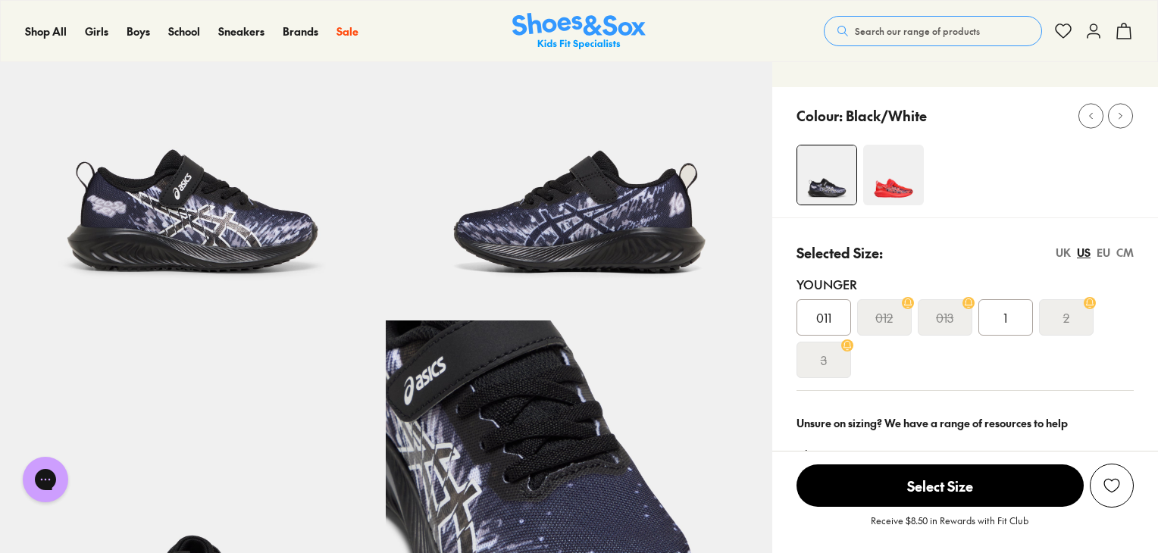
click at [902, 190] on img at bounding box center [893, 175] width 61 height 61
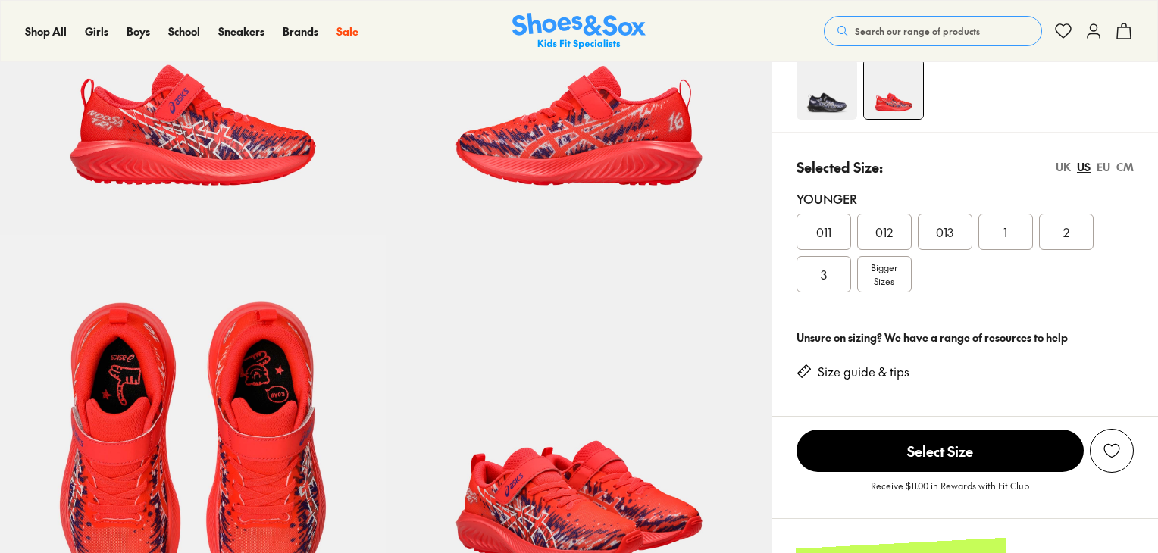
select select "*"
click at [1073, 232] on div "2" at bounding box center [1066, 232] width 55 height 36
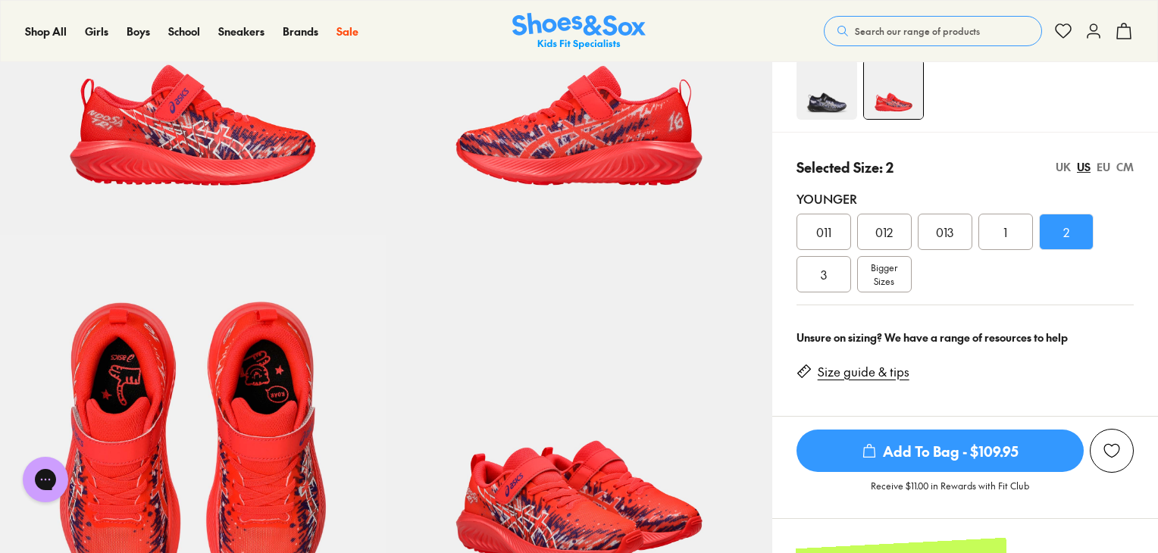
click at [816, 268] on div "3" at bounding box center [824, 274] width 55 height 36
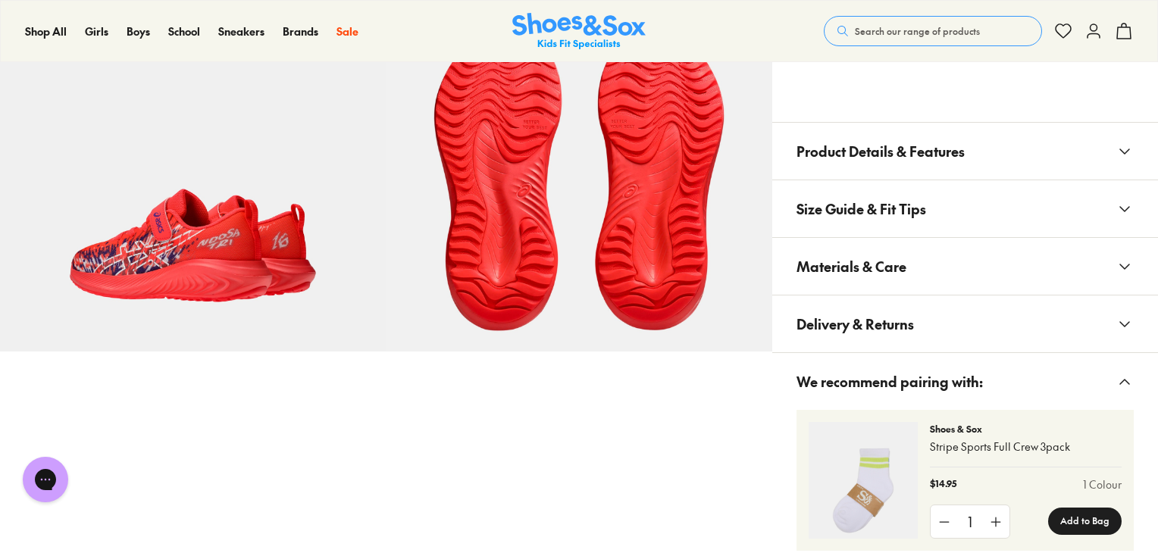
scroll to position [923, 0]
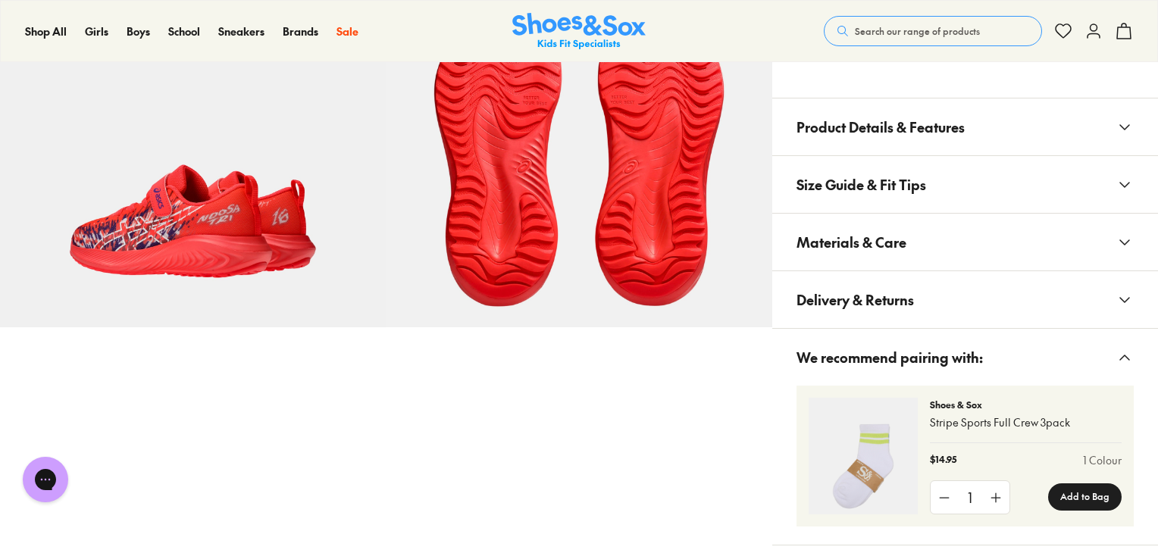
click at [1067, 124] on button "Product Details & Features" at bounding box center [966, 127] width 386 height 57
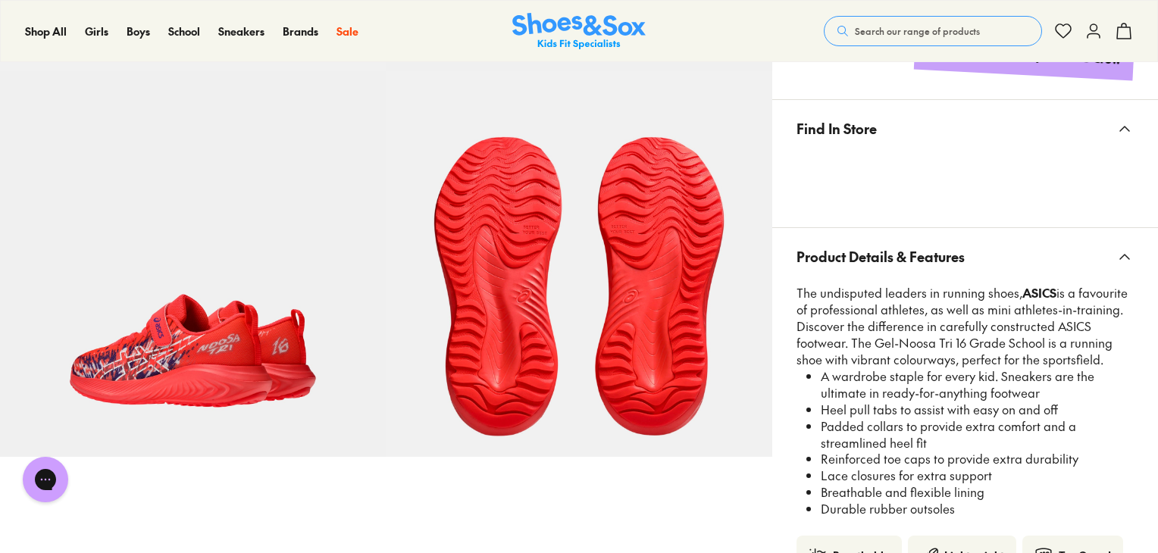
scroll to position [781, 0]
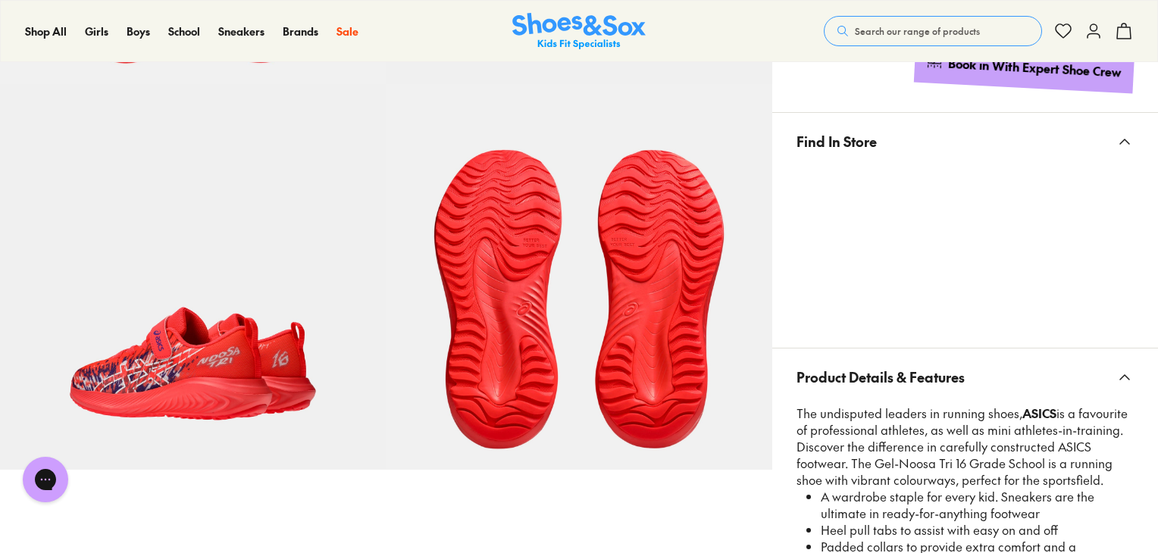
click at [1128, 139] on icon at bounding box center [1125, 142] width 18 height 18
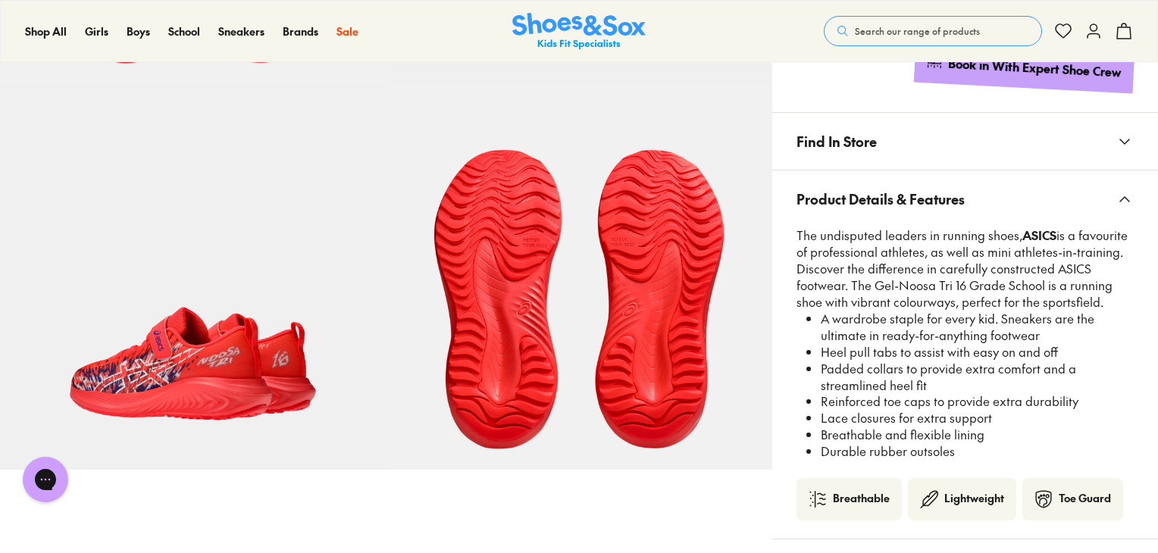
click at [1122, 139] on use at bounding box center [1124, 141] width 9 height 5
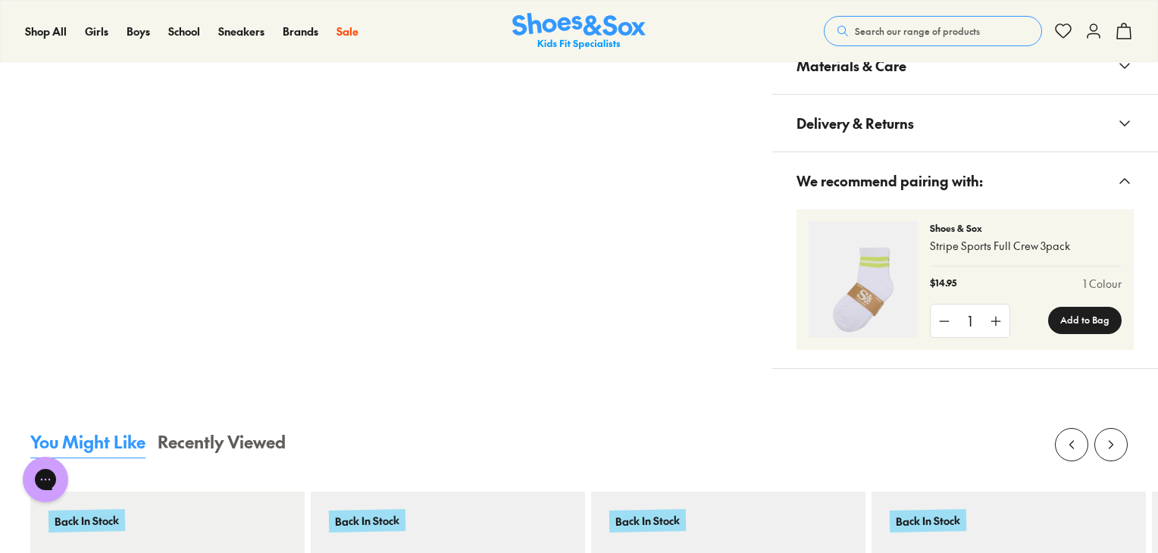
scroll to position [1520, 0]
click at [1075, 117] on button "Delivery & Returns" at bounding box center [966, 122] width 386 height 57
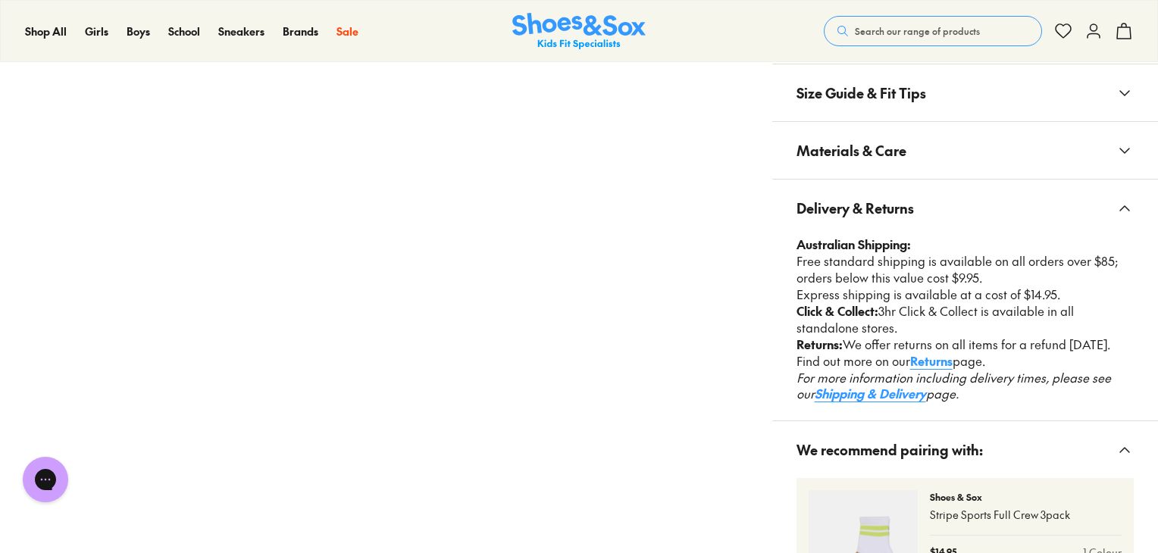
scroll to position [1433, 0]
click at [1078, 143] on button "Materials & Care" at bounding box center [966, 152] width 386 height 57
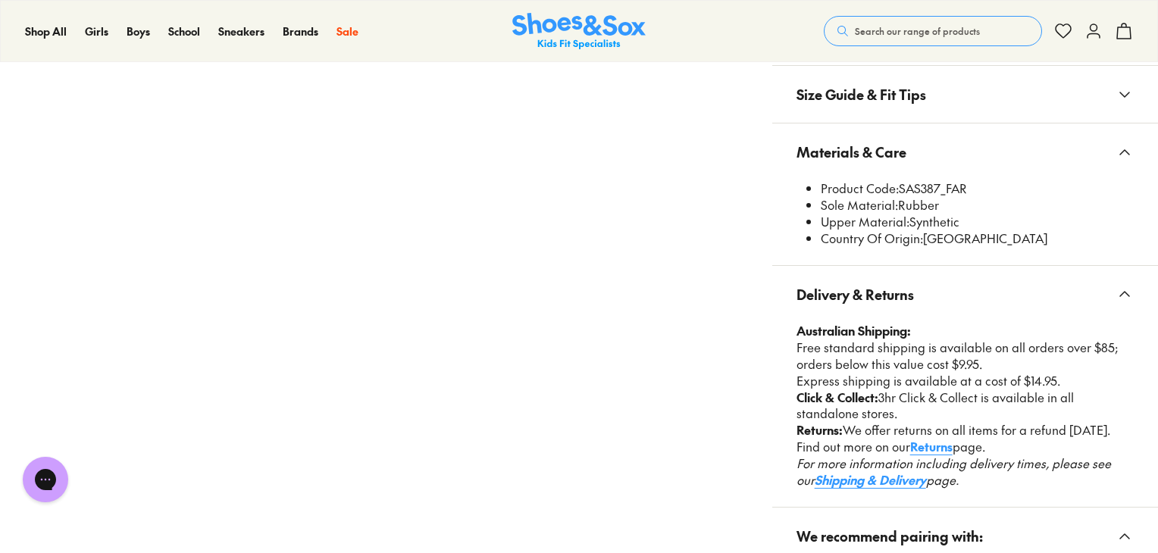
click at [1092, 104] on button "Size Guide & Fit Tips" at bounding box center [966, 94] width 386 height 57
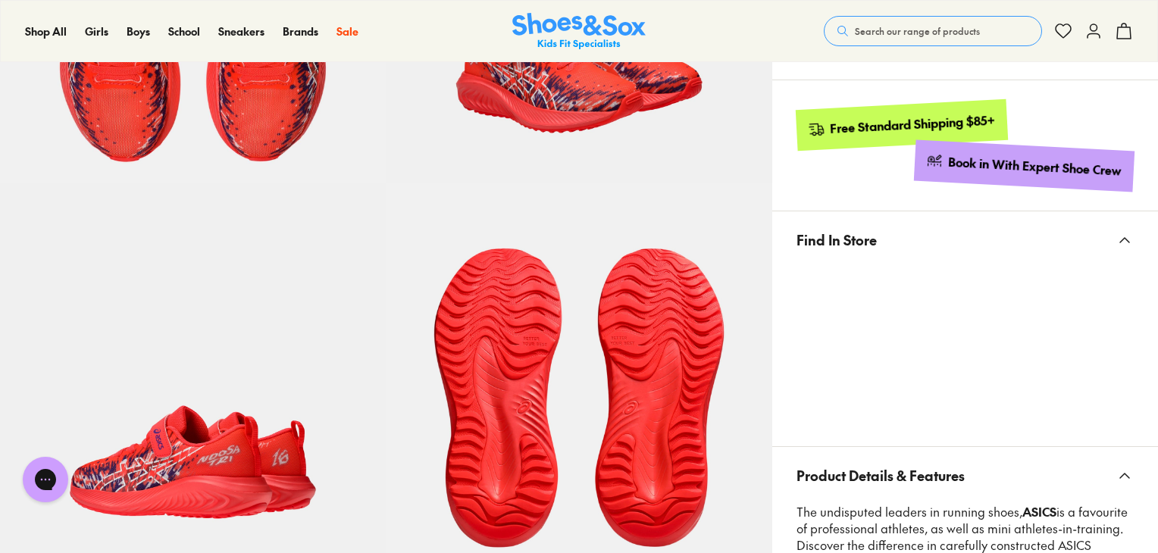
scroll to position [769, 0]
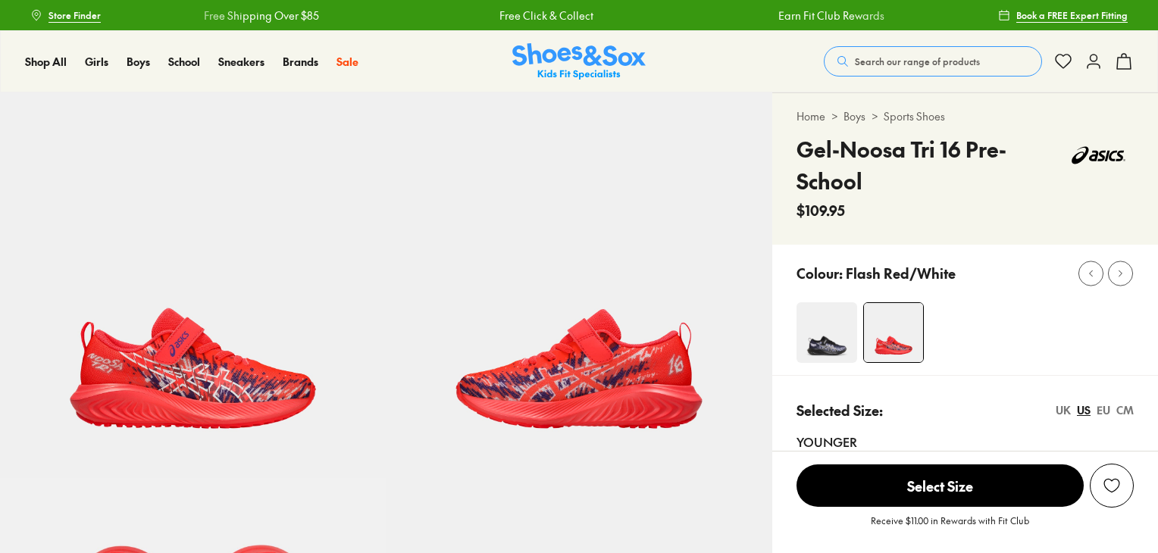
select select "*"
